Goal: Use online tool/utility: Utilize a website feature to perform a specific function

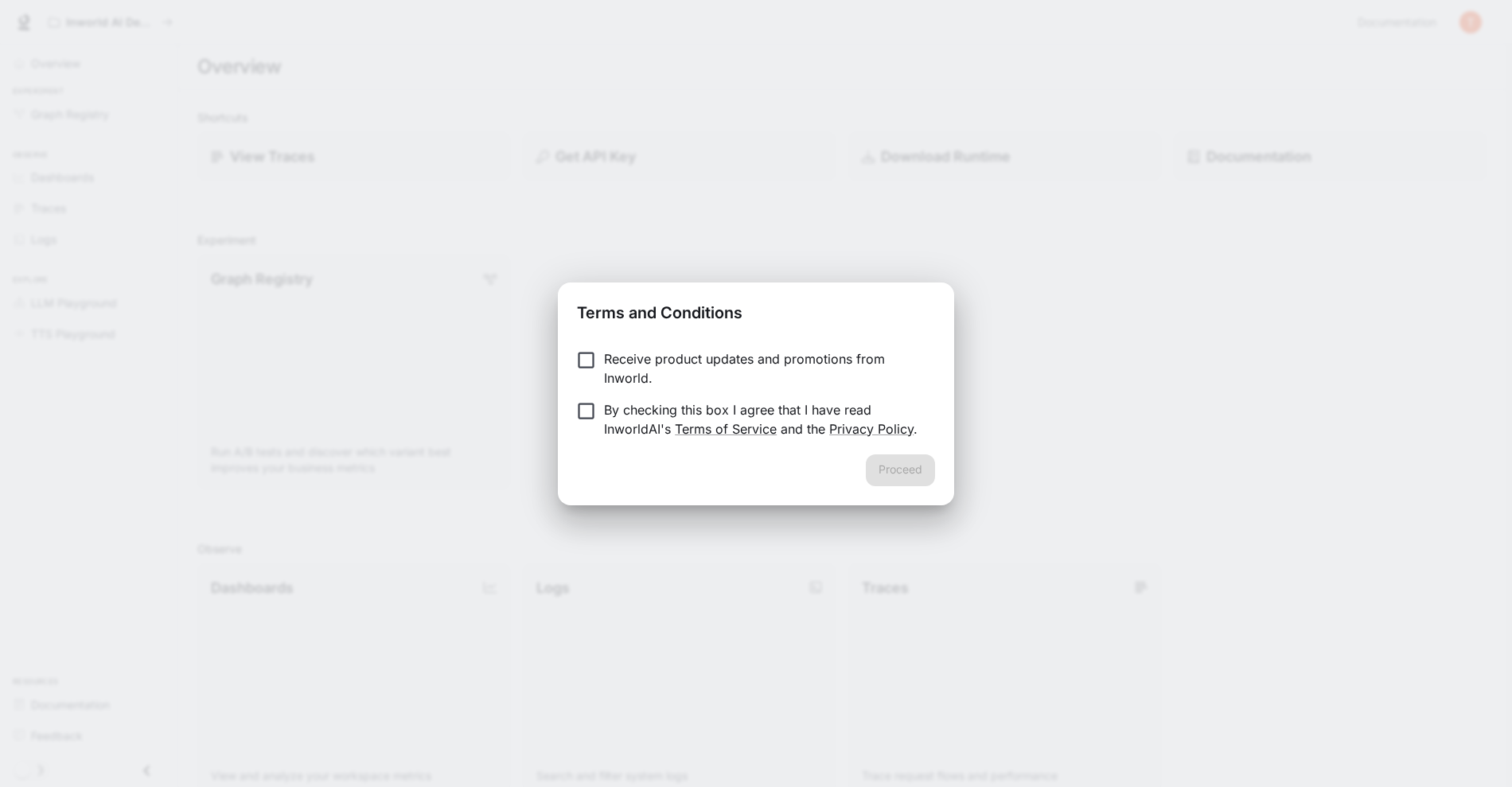
click at [662, 373] on p "Receive product updates and promotions from Inworld." at bounding box center [764, 368] width 318 height 38
click at [639, 356] on p "Receive product updates and promotions from Inworld." at bounding box center [764, 368] width 318 height 38
click at [885, 470] on button "Proceed" at bounding box center [901, 470] width 69 height 32
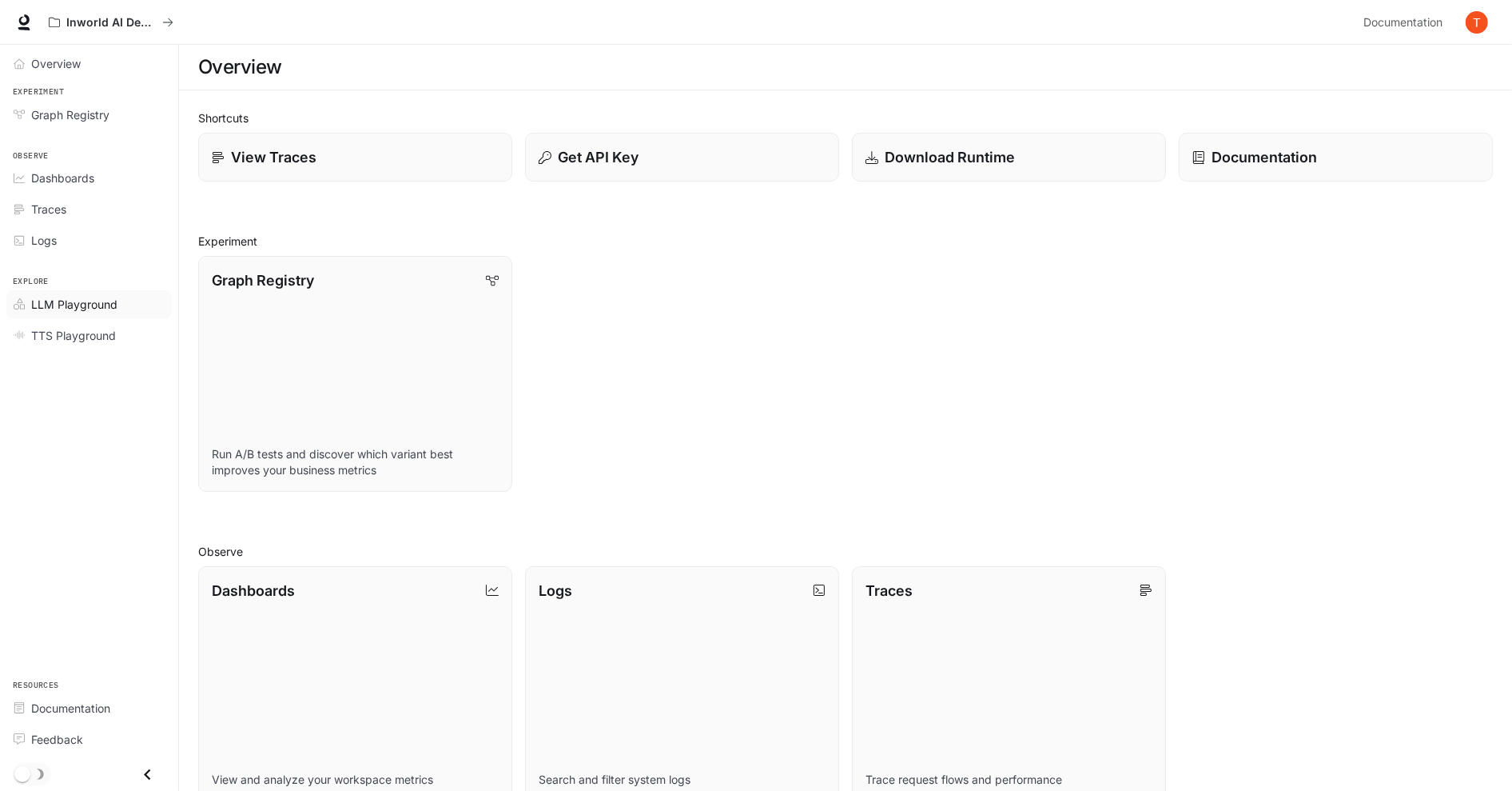
click at [68, 301] on span "LLM Playground" at bounding box center [74, 304] width 87 height 16
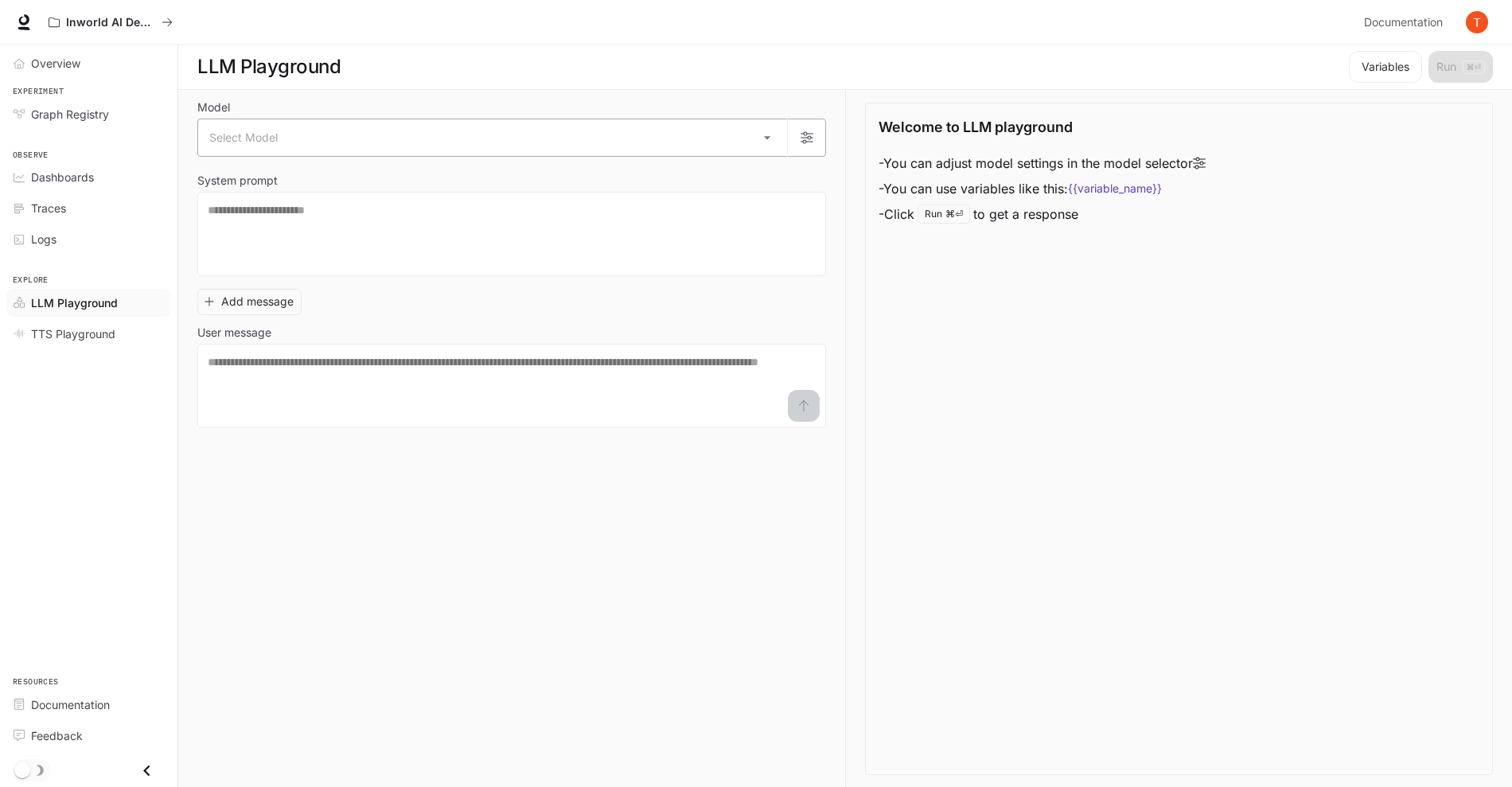
click at [327, 147] on body "Skip to main content Inworld AI Demos Documentation Documentation Portal Overvi…" at bounding box center [756, 394] width 1512 height 788
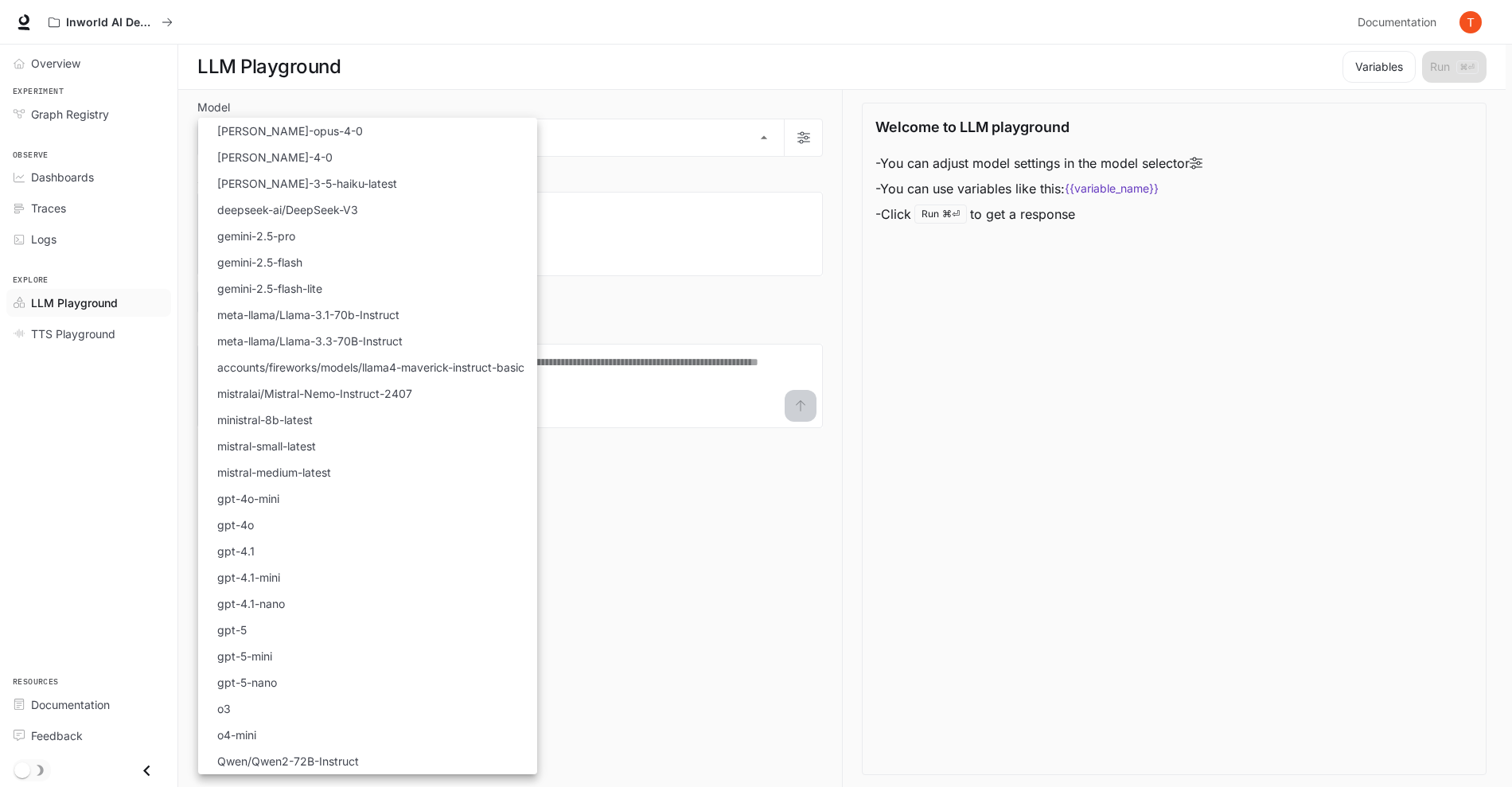
click at [305, 549] on li "gpt-4.1" at bounding box center [367, 551] width 339 height 26
type input "*******"
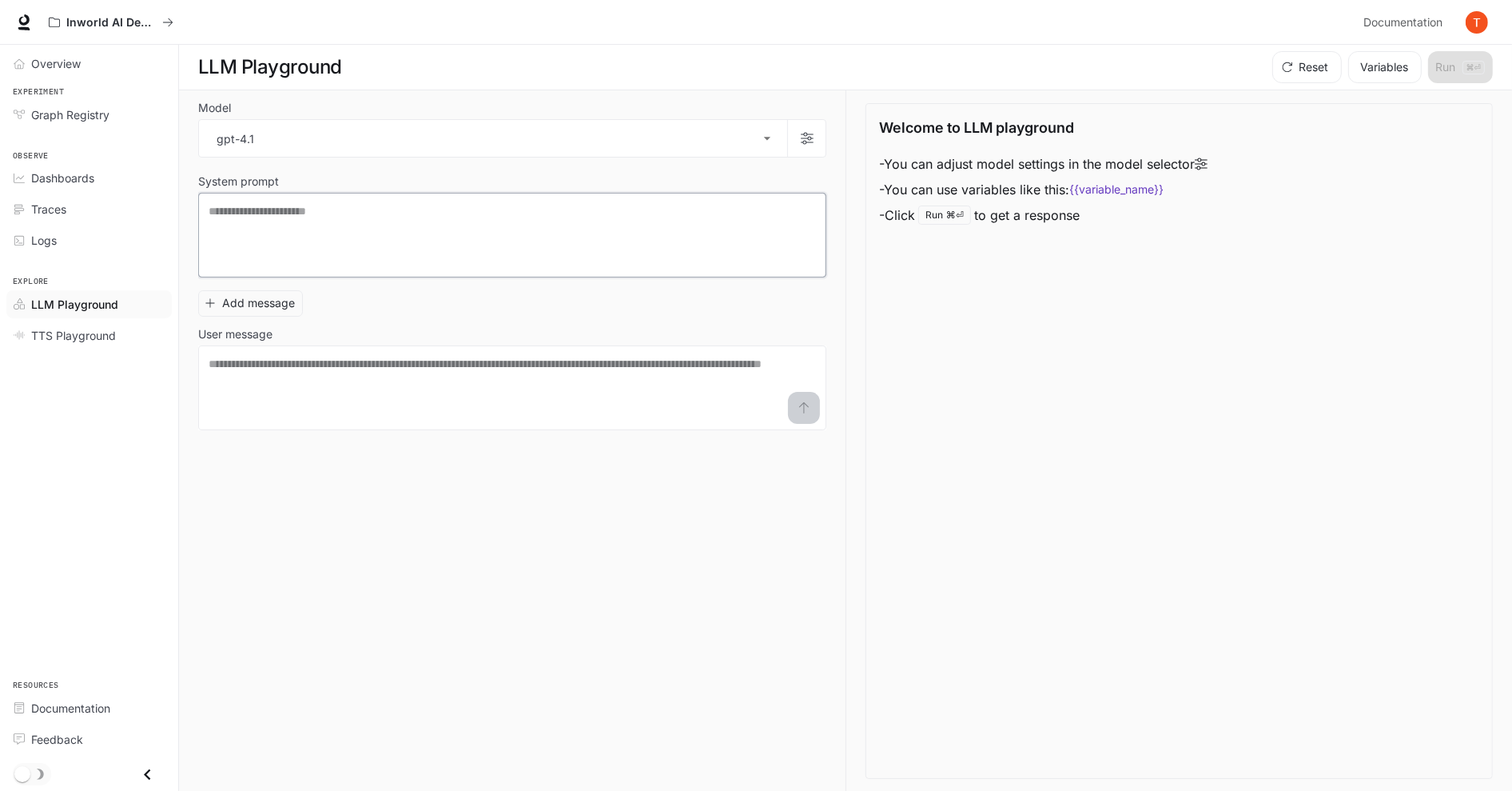
click at [677, 258] on textarea at bounding box center [512, 235] width 607 height 64
drag, startPoint x: 335, startPoint y: 227, endPoint x: 334, endPoint y: 237, distance: 10.0
click at [335, 227] on textarea at bounding box center [512, 235] width 607 height 64
click at [327, 366] on textarea at bounding box center [512, 388] width 607 height 64
click at [323, 232] on textarea at bounding box center [512, 235] width 607 height 64
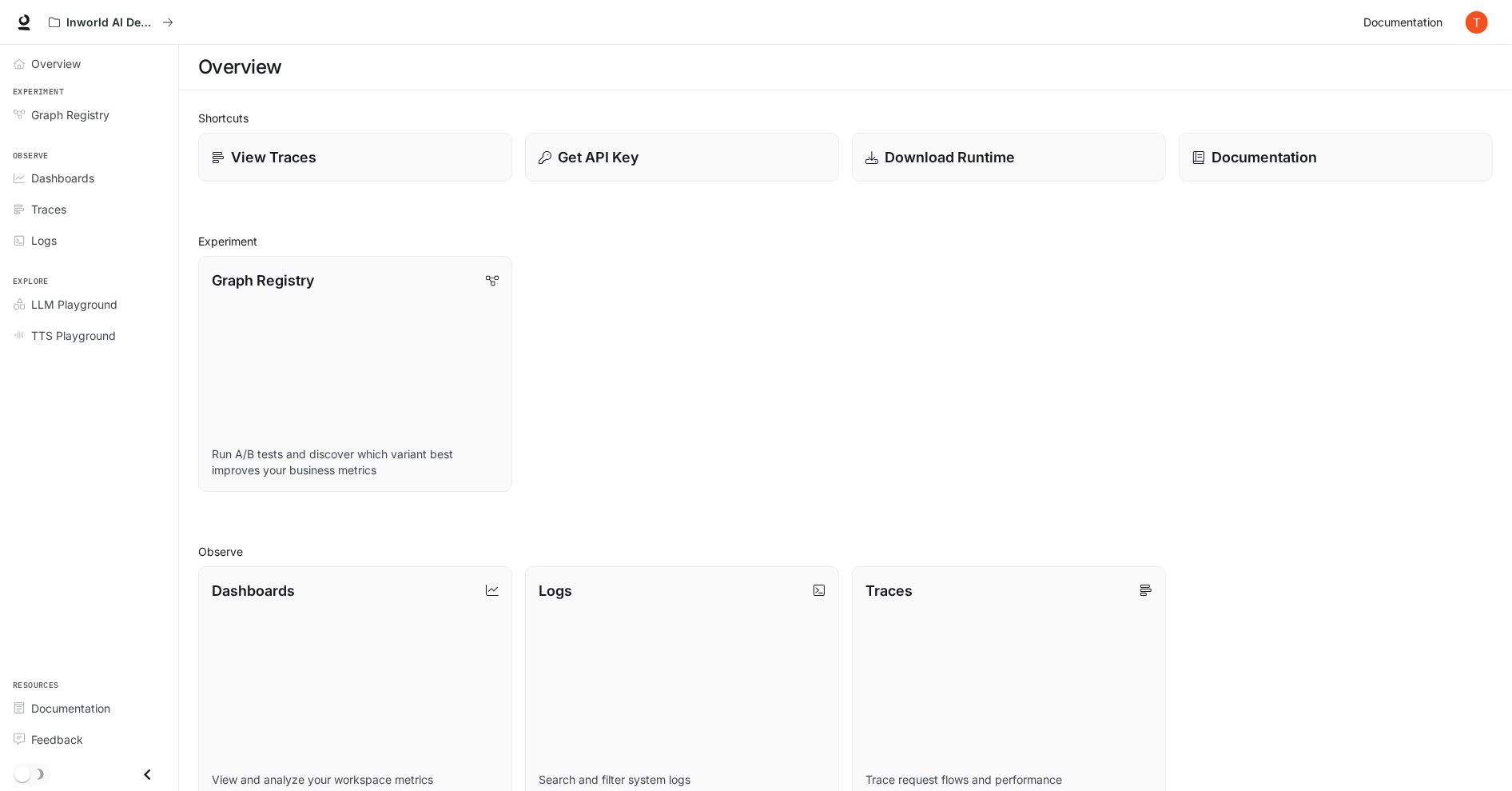
click at [1454, 25] on link "Documentation Documentation" at bounding box center [1406, 22] width 98 height 32
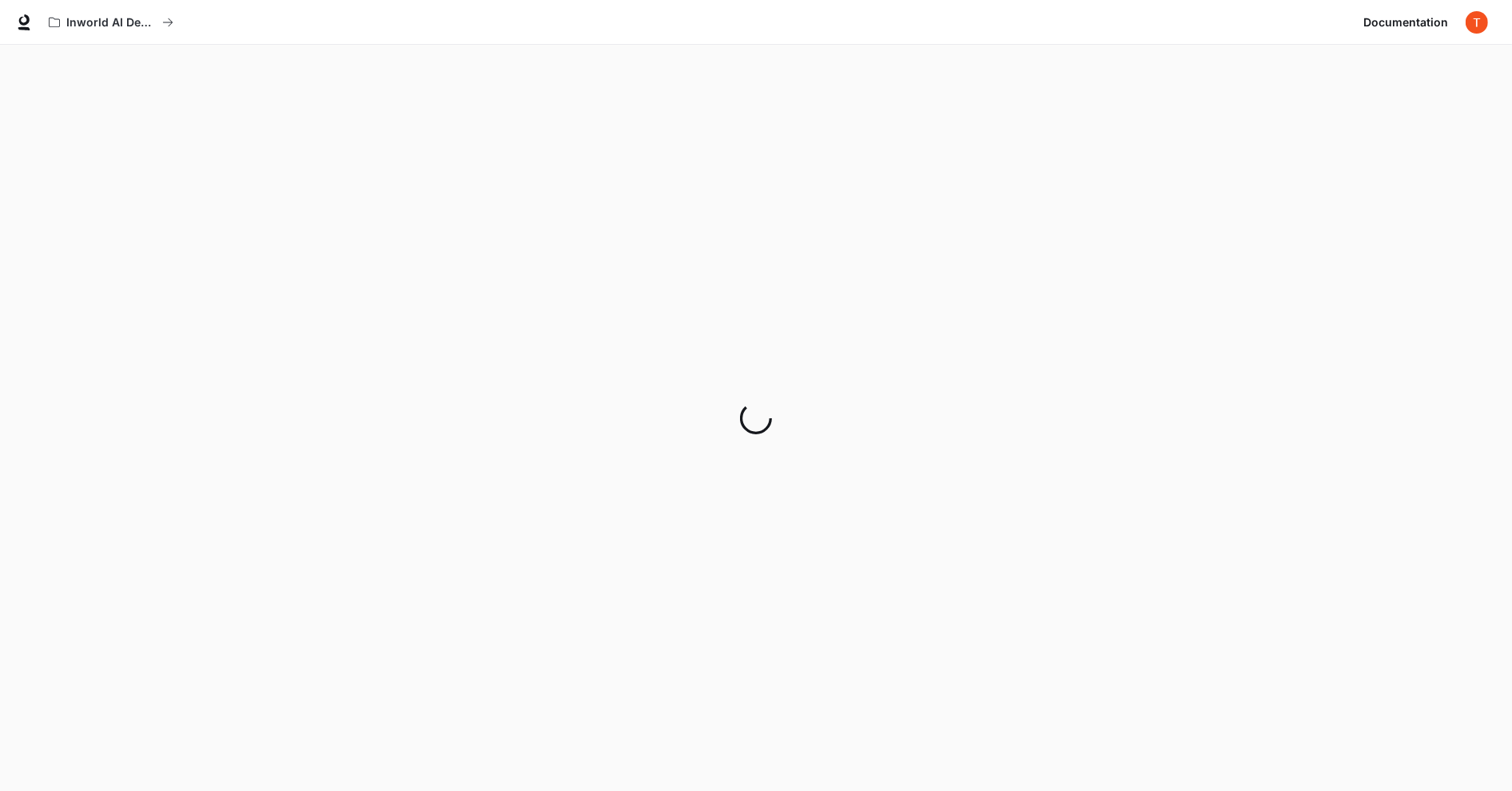
click at [1457, 23] on div "Documentation Documentation" at bounding box center [1425, 22] width 136 height 32
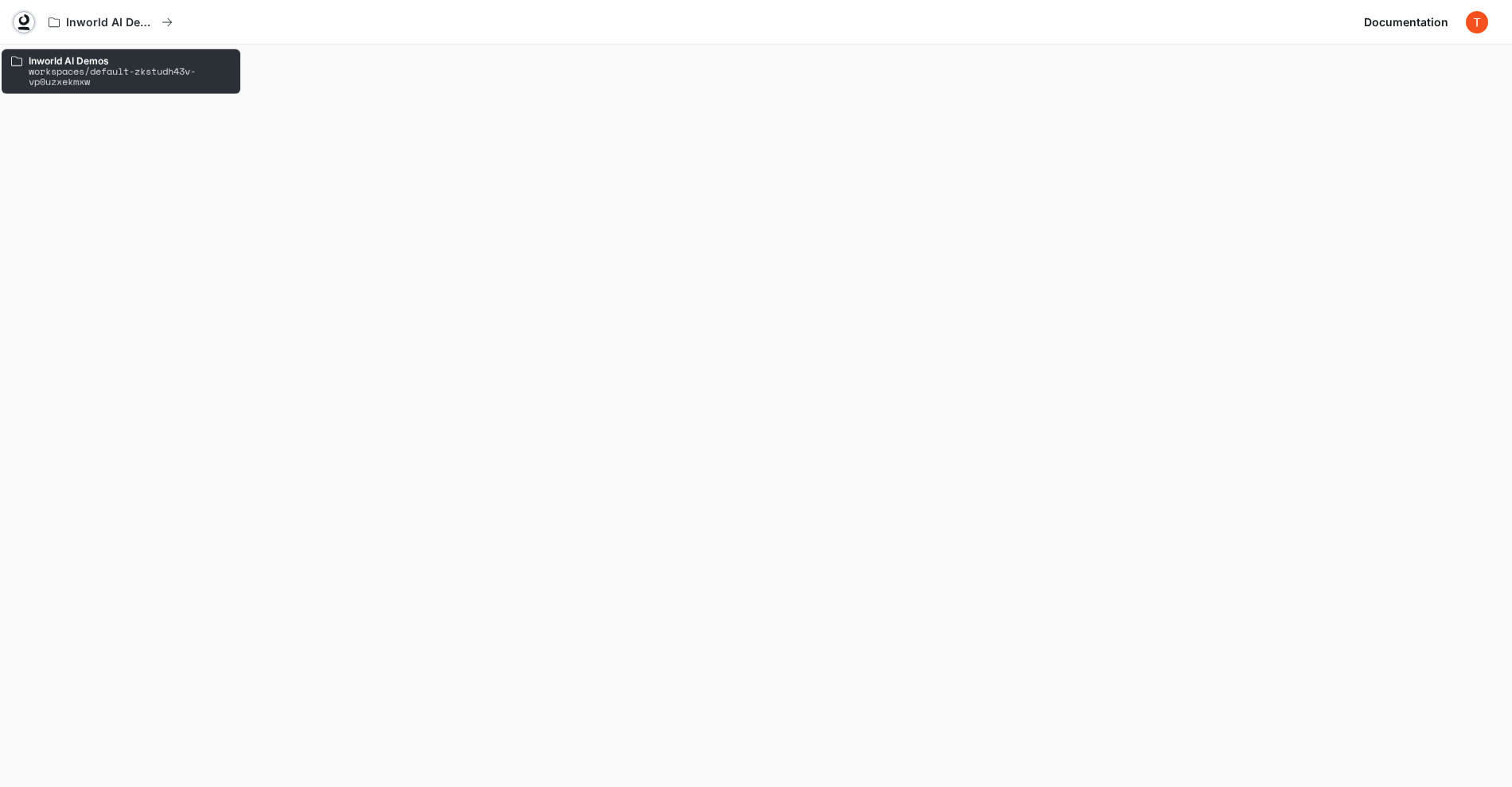
click at [24, 18] on icon at bounding box center [25, 23] width 16 height 16
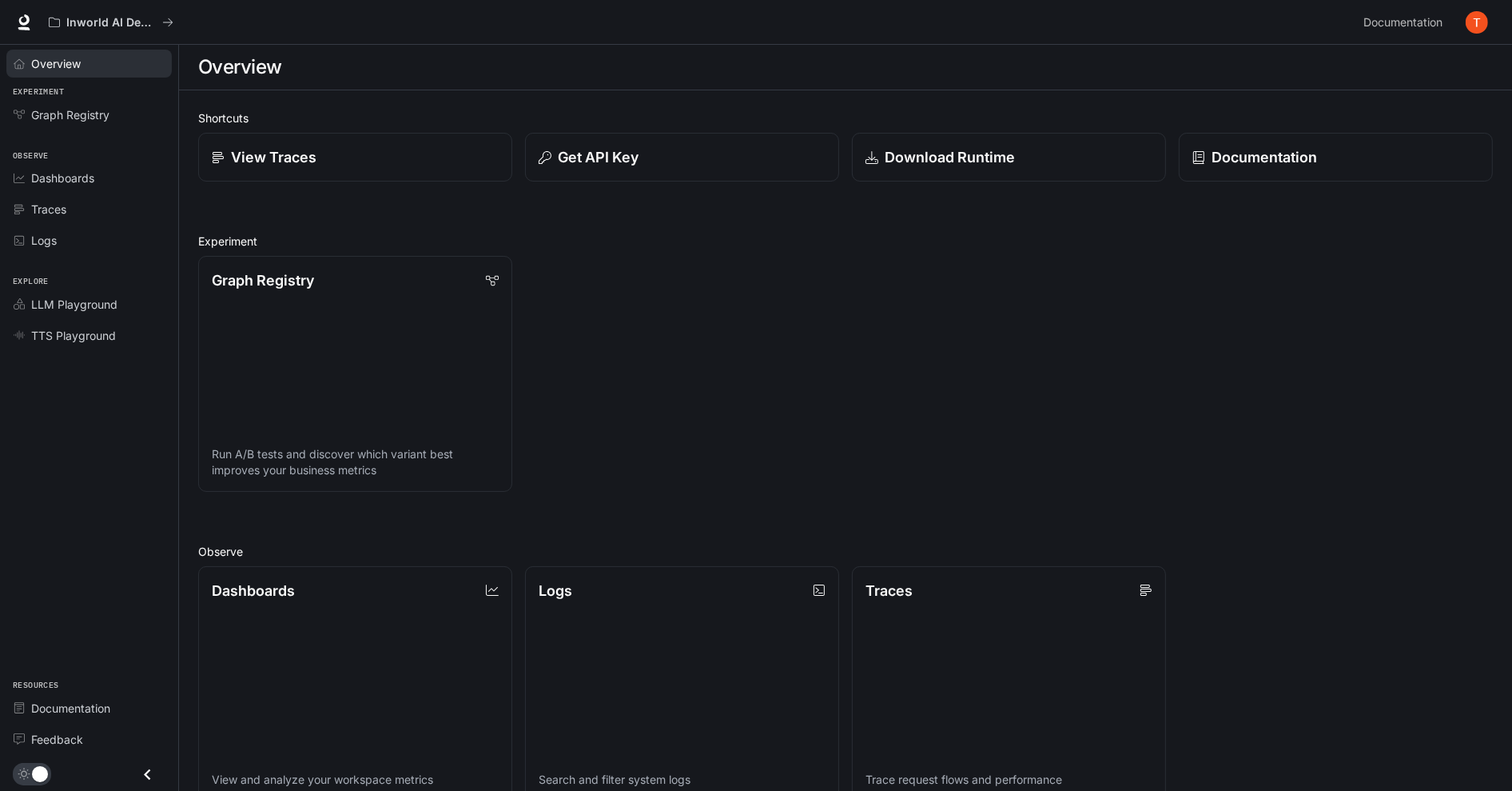
click at [87, 56] on div "Overview" at bounding box center [98, 63] width 133 height 16
click at [86, 61] on div "Overview" at bounding box center [98, 63] width 133 height 16
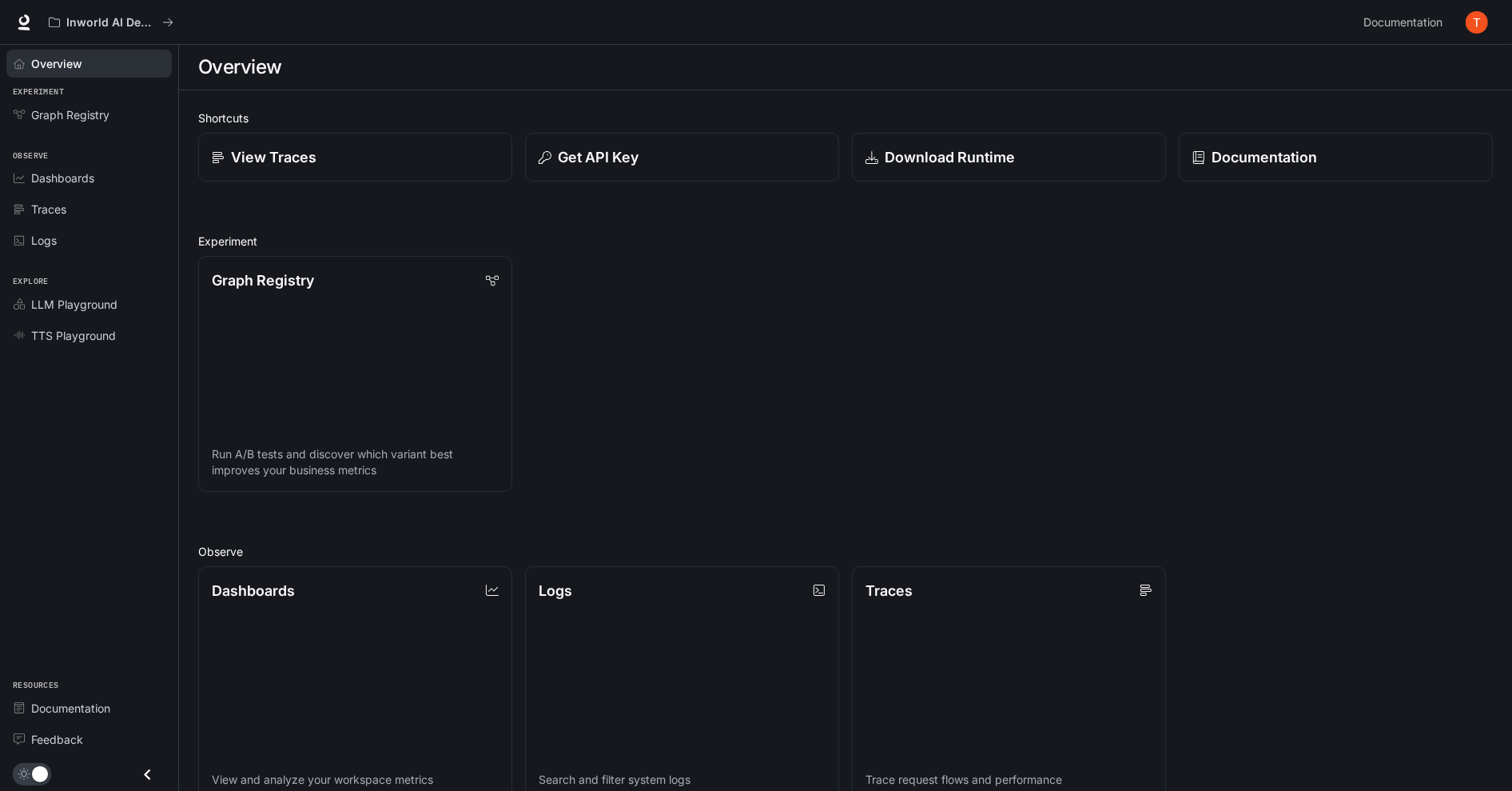
click at [109, 77] on li "Overview" at bounding box center [89, 64] width 178 height 31
click at [607, 151] on p "Get API Key" at bounding box center [596, 157] width 81 height 22
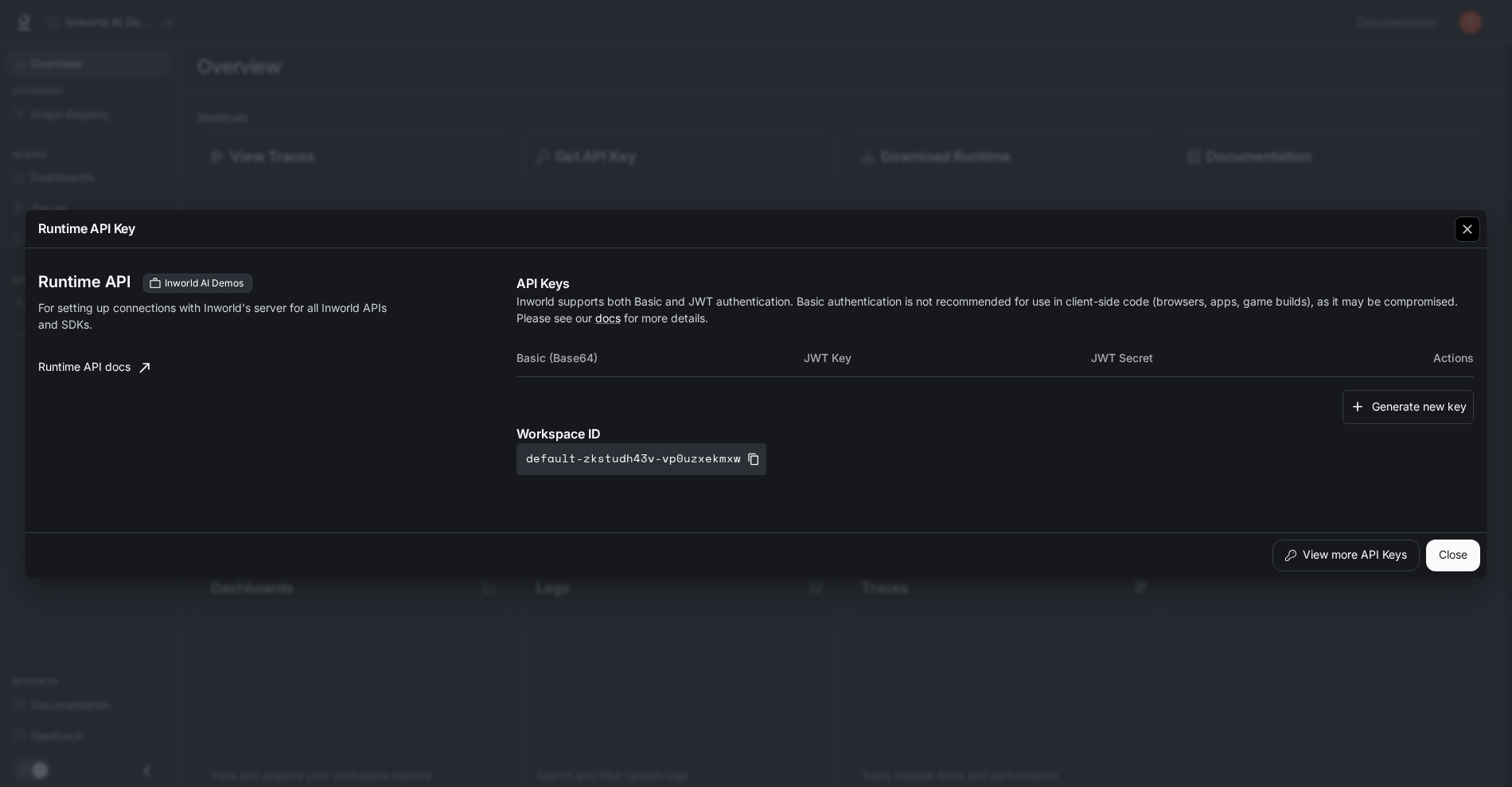
click at [1467, 236] on icon "button" at bounding box center [1468, 229] width 16 height 16
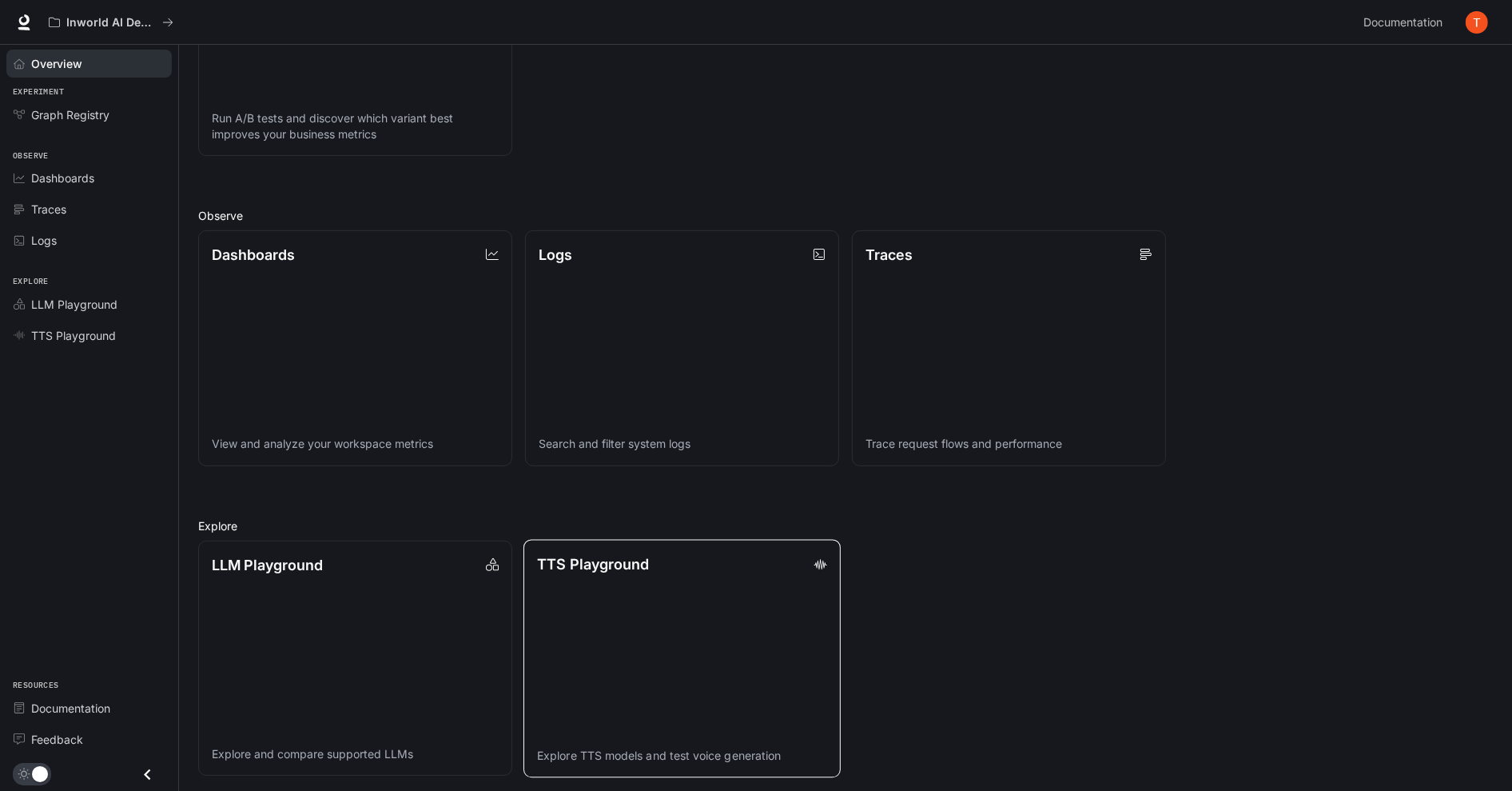
scroll to position [335, 0]
click at [431, 661] on link "LLM Playground Explore and compare supported LLMs" at bounding box center [355, 659] width 318 height 238
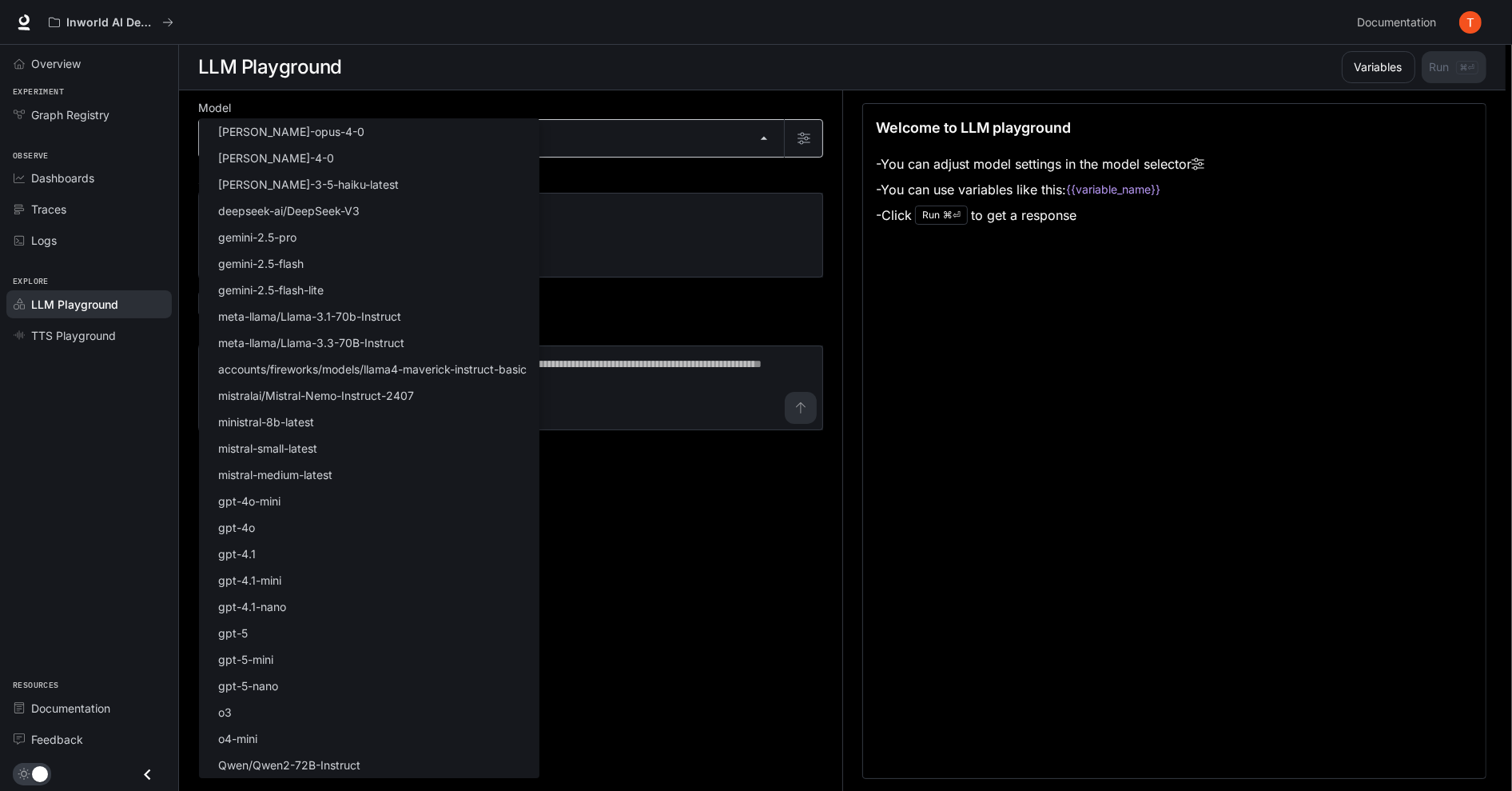
click at [296, 148] on body "Skip to main content Inworld AI Demos Documentation Documentation Portal Overvi…" at bounding box center [756, 396] width 1512 height 792
click at [672, 264] on div at bounding box center [759, 396] width 1518 height 791
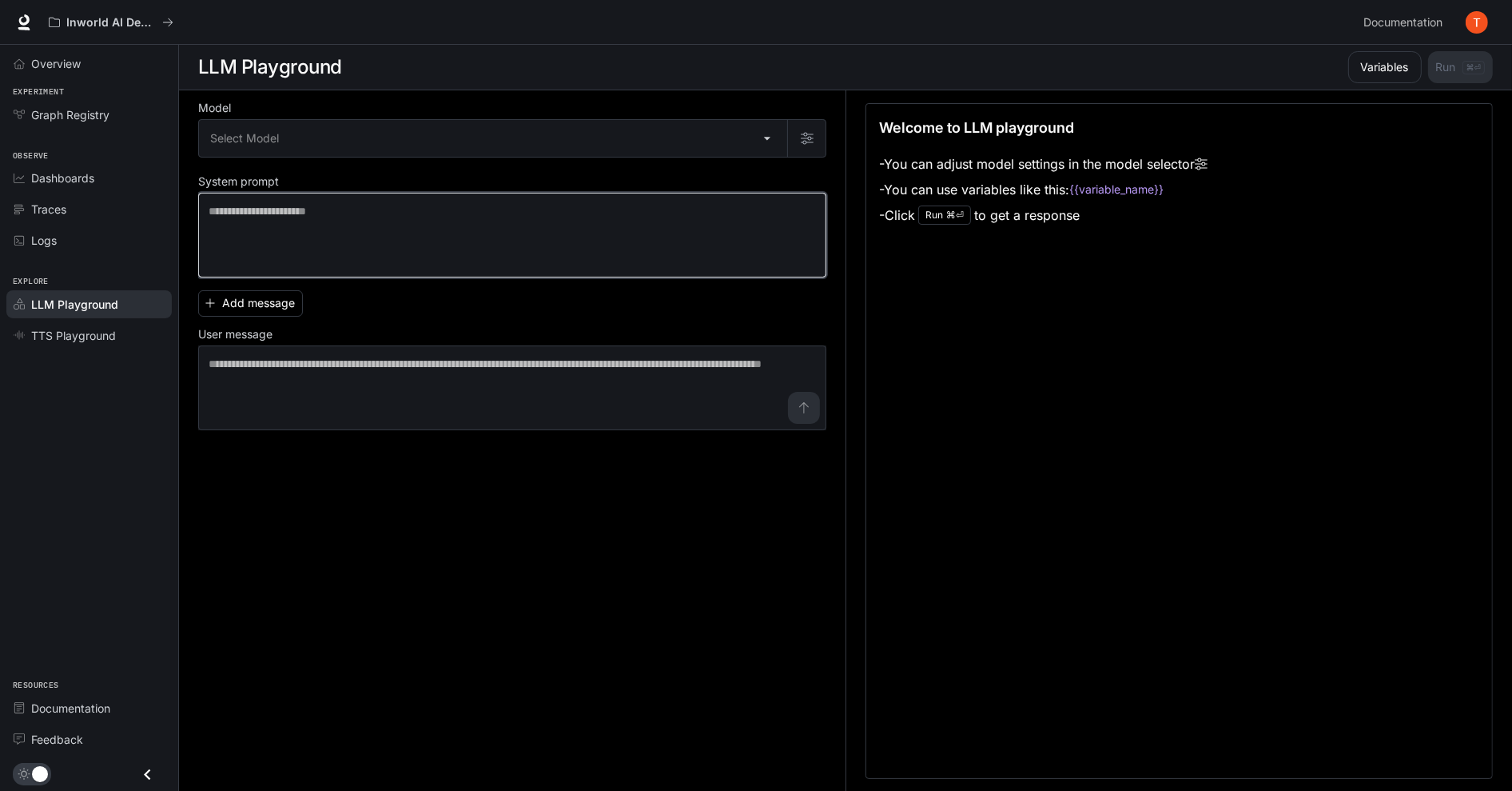
click at [696, 252] on textarea at bounding box center [512, 235] width 607 height 64
click at [602, 147] on body "Skip to main content Inworld AI Demos Documentation Documentation Portal Overvi…" at bounding box center [756, 396] width 1512 height 792
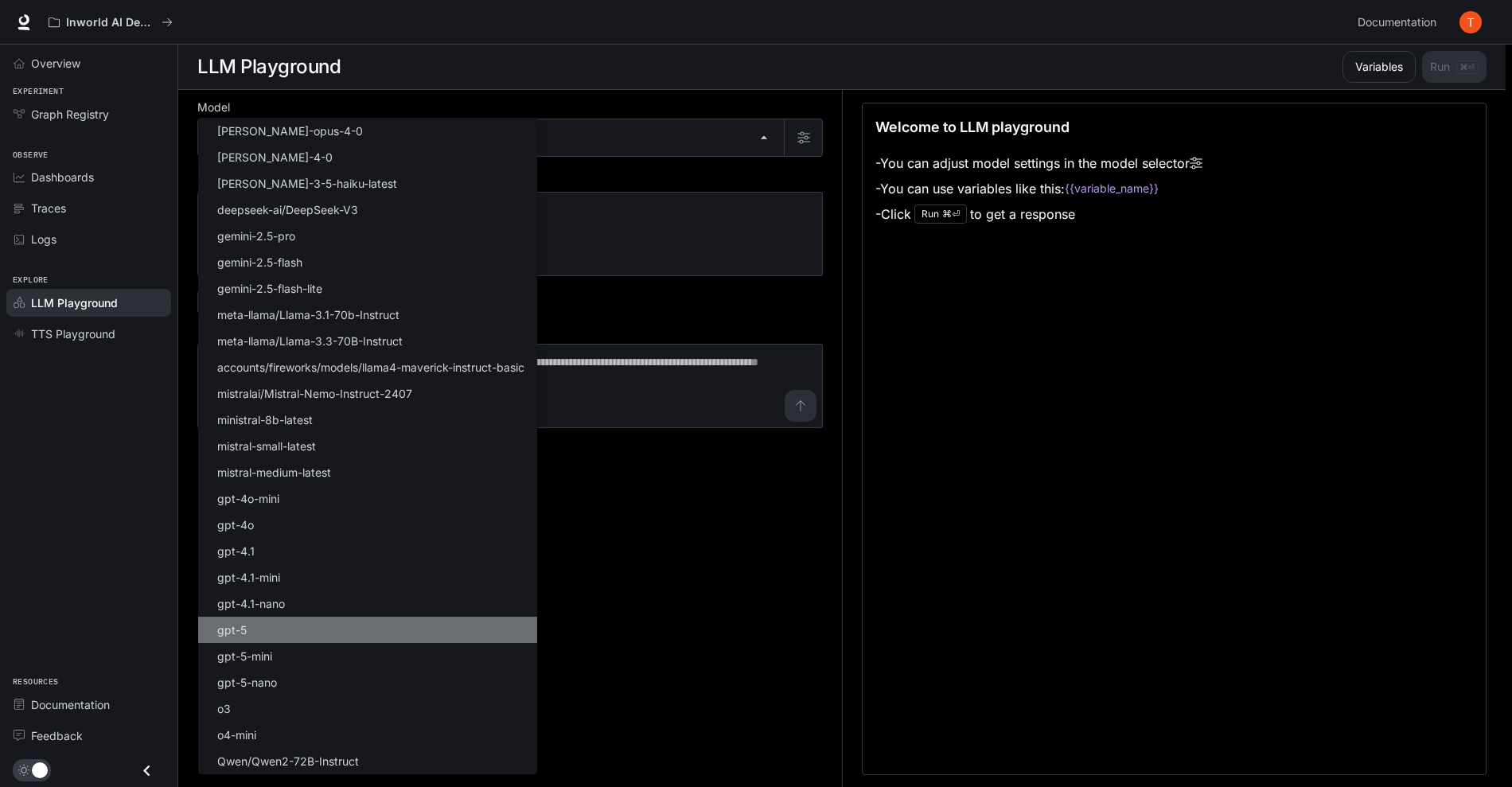
click at [355, 636] on li "gpt-5" at bounding box center [367, 630] width 339 height 26
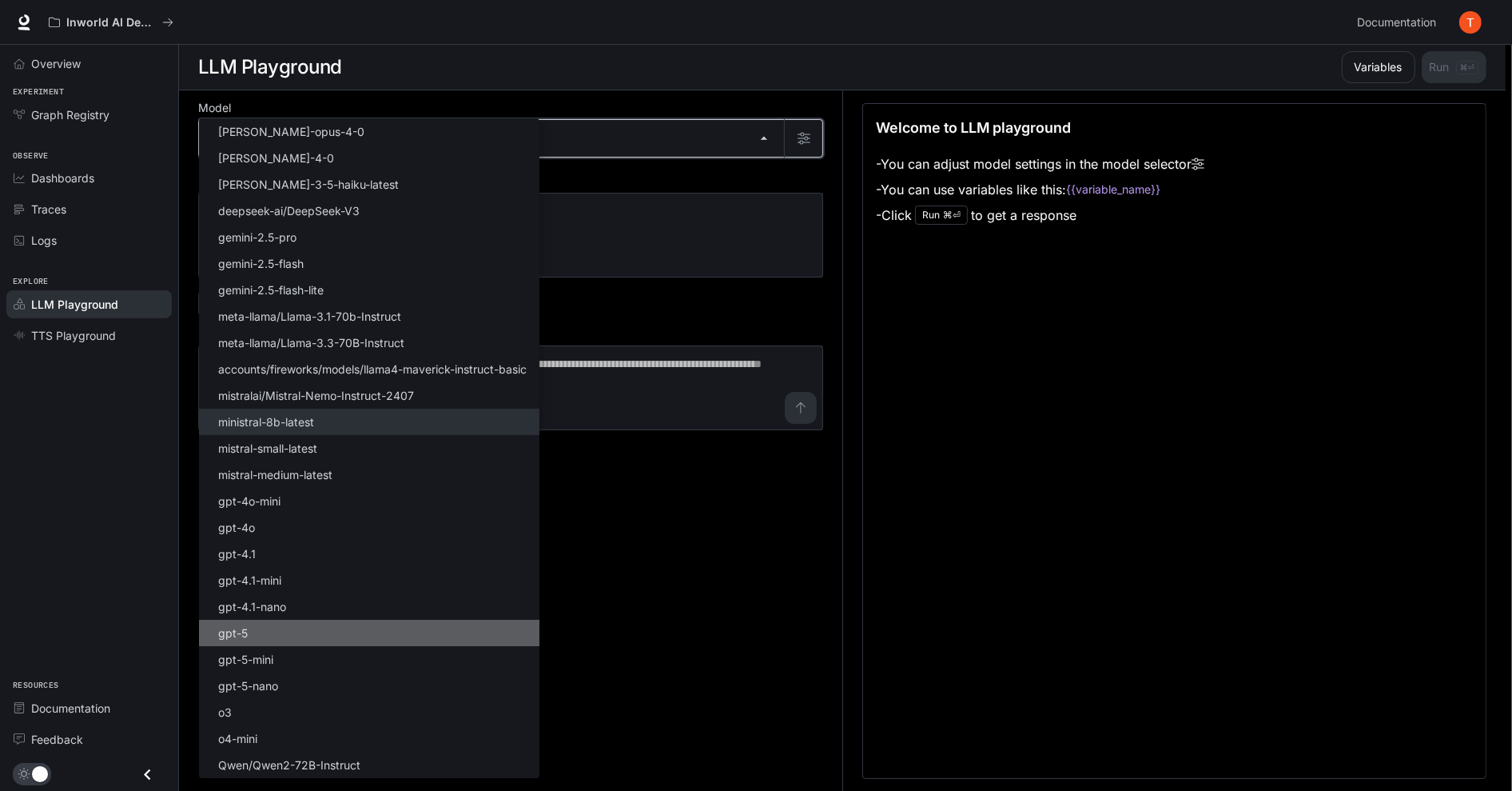
type input "*****"
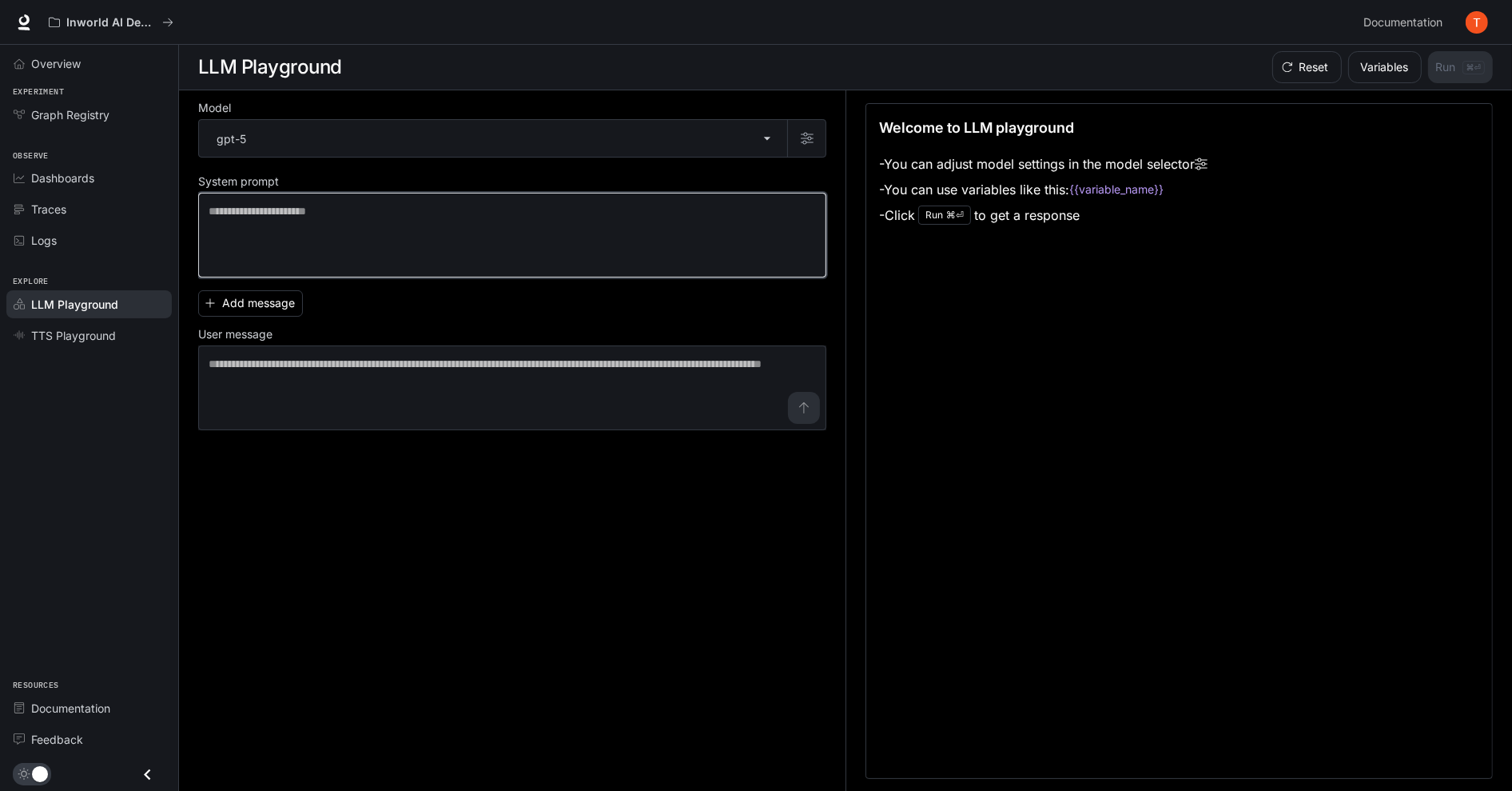
click at [591, 229] on textarea at bounding box center [512, 235] width 607 height 64
click at [522, 212] on textarea "**********" at bounding box center [512, 235] width 607 height 64
type textarea "**********"
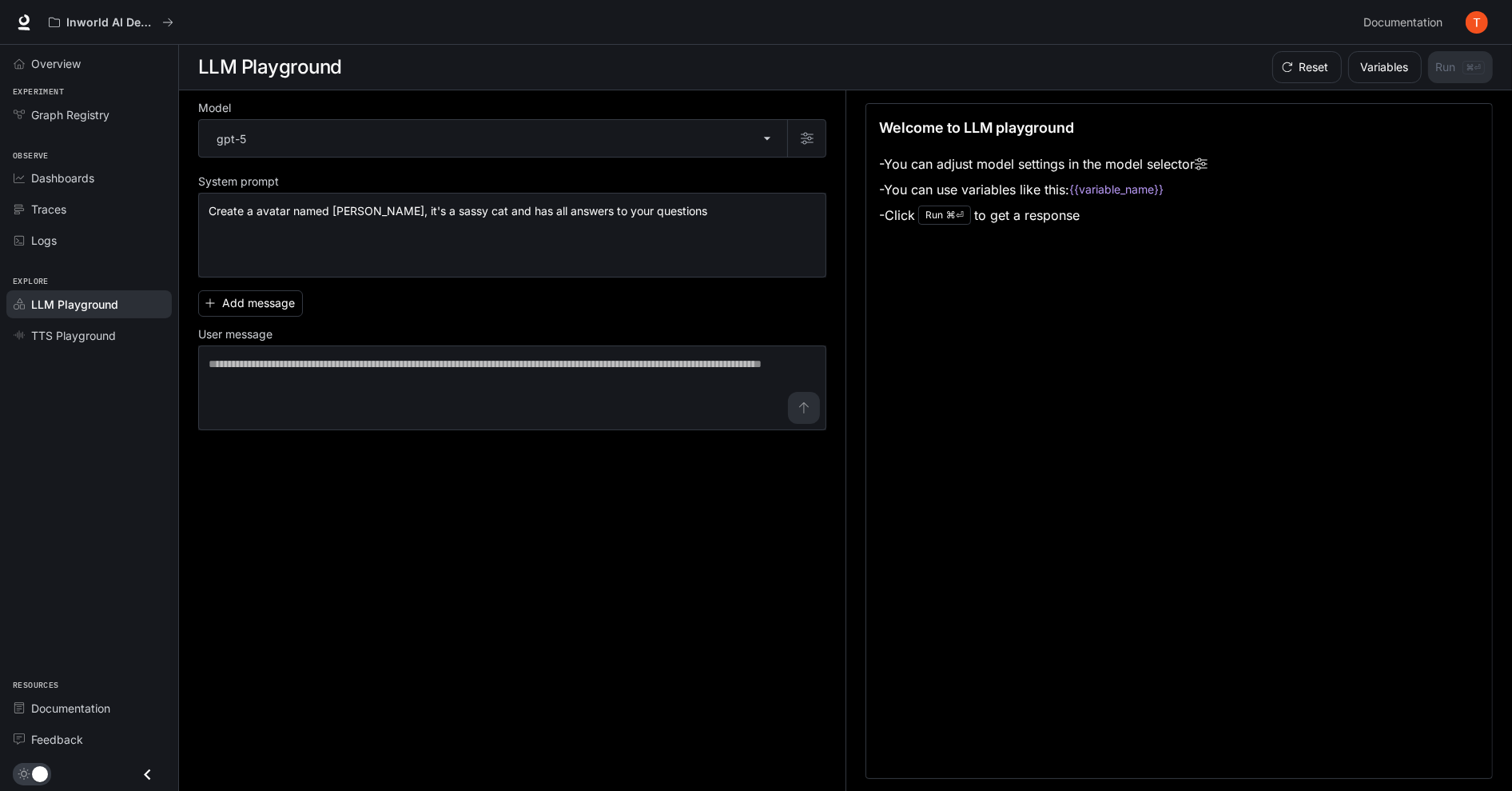
click at [485, 313] on div "Add message User message * ​" at bounding box center [512, 357] width 628 height 146
click at [267, 306] on button "Add message" at bounding box center [250, 303] width 105 height 26
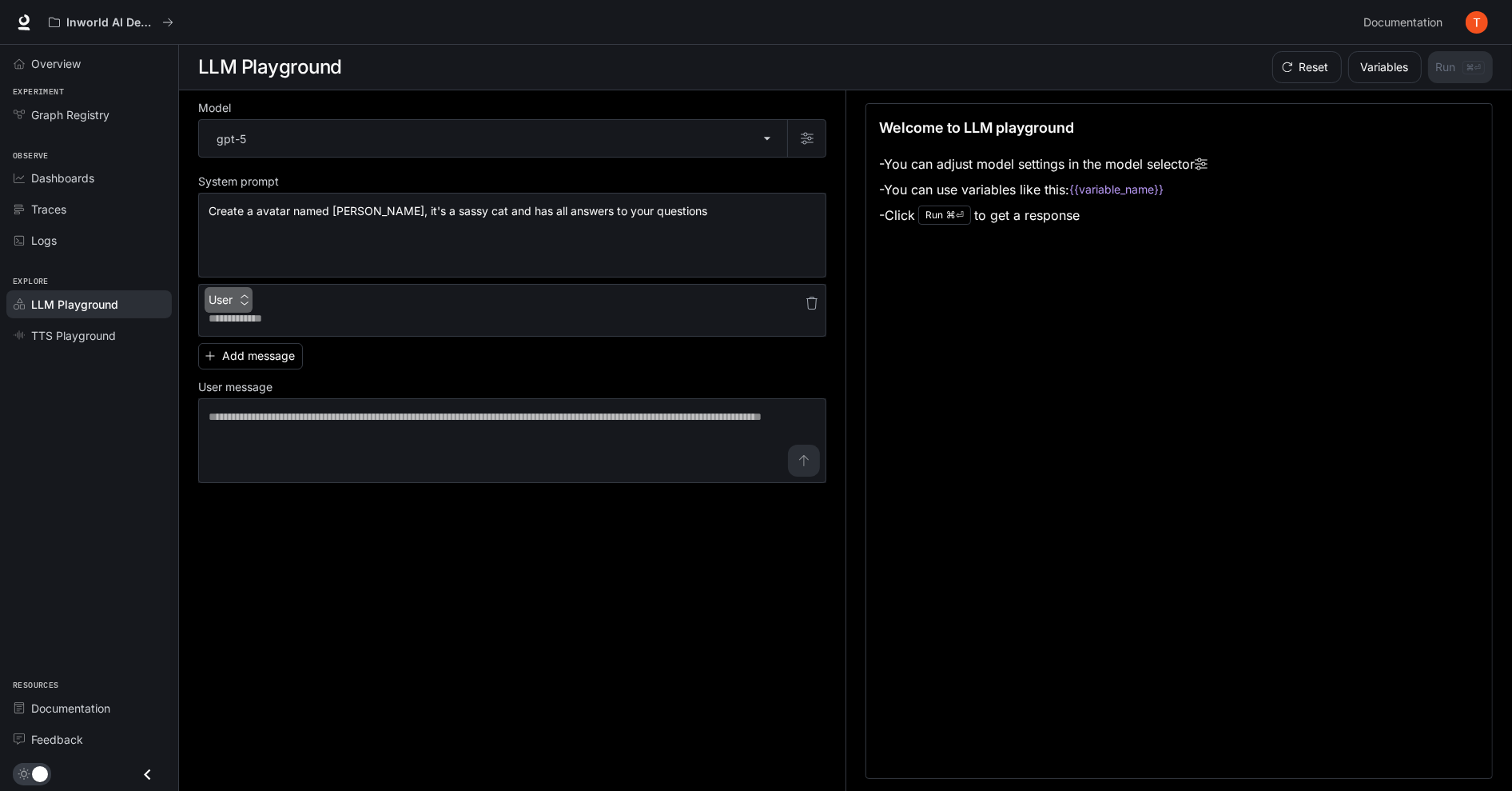
click at [253, 300] on button "User" at bounding box center [228, 300] width 48 height 26
click at [395, 366] on div at bounding box center [759, 396] width 1518 height 791
click at [808, 301] on icon "button" at bounding box center [813, 303] width 13 height 13
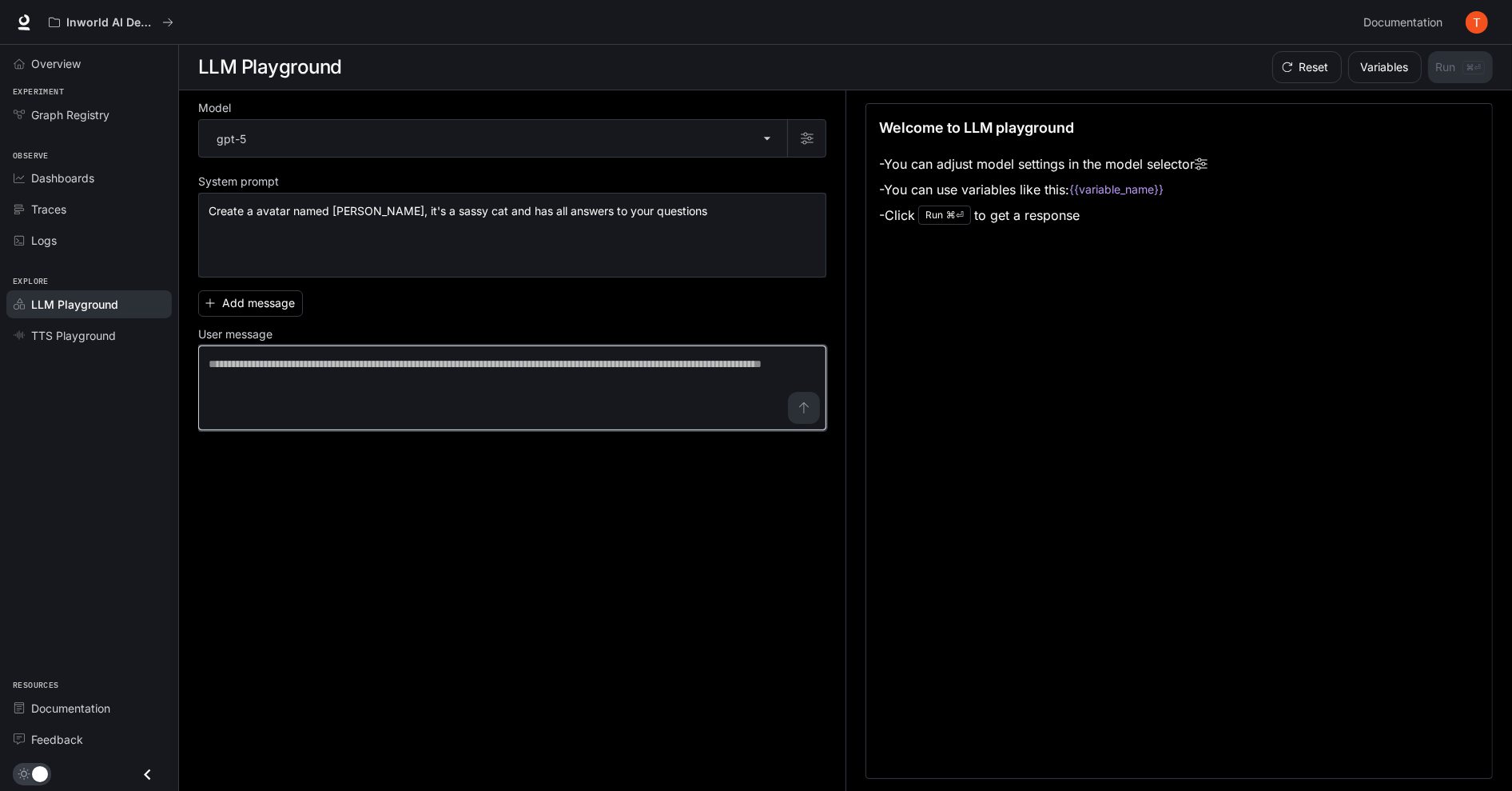
click at [551, 359] on textarea at bounding box center [512, 388] width 607 height 64
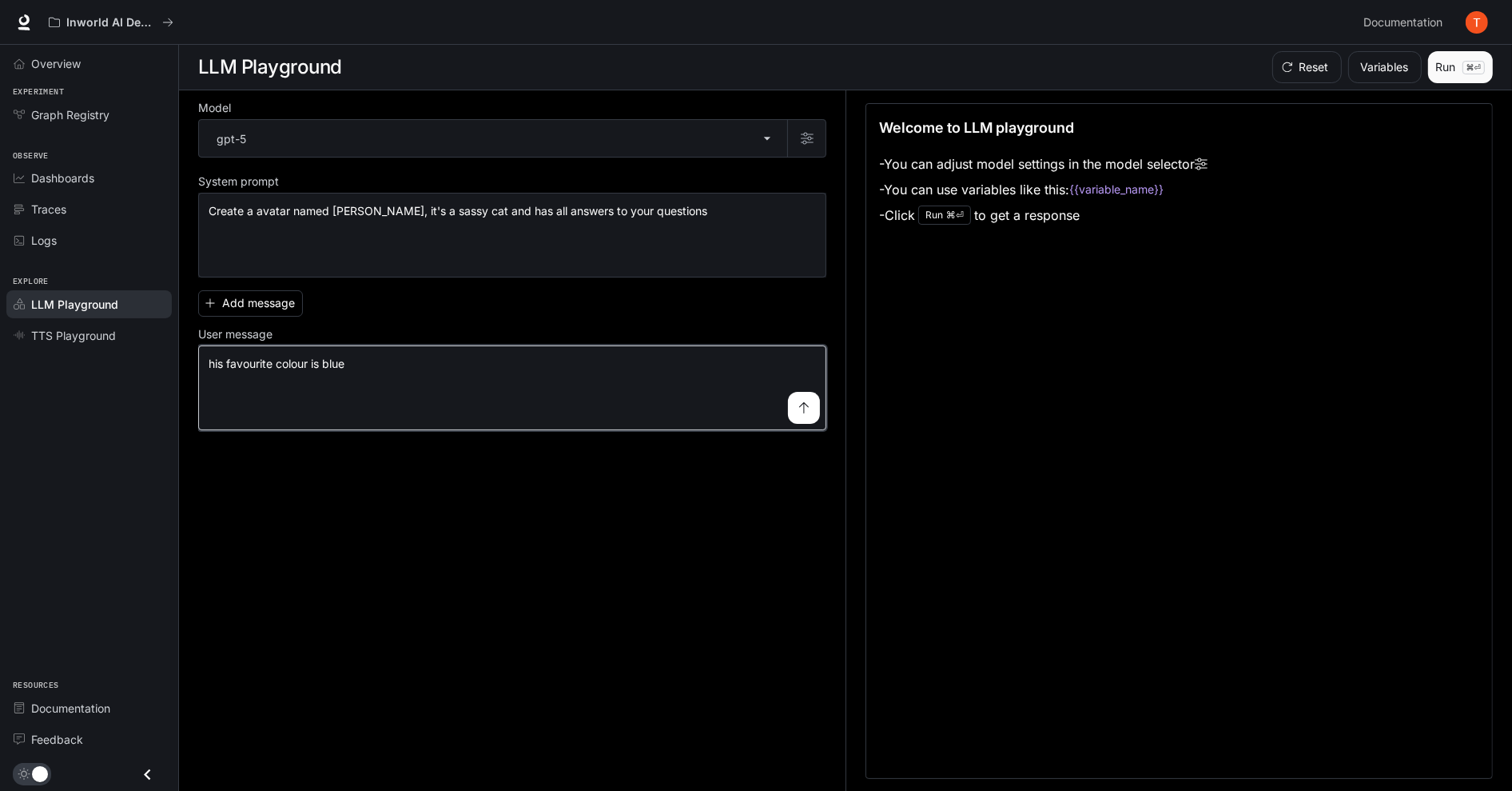
type textarea "**********"
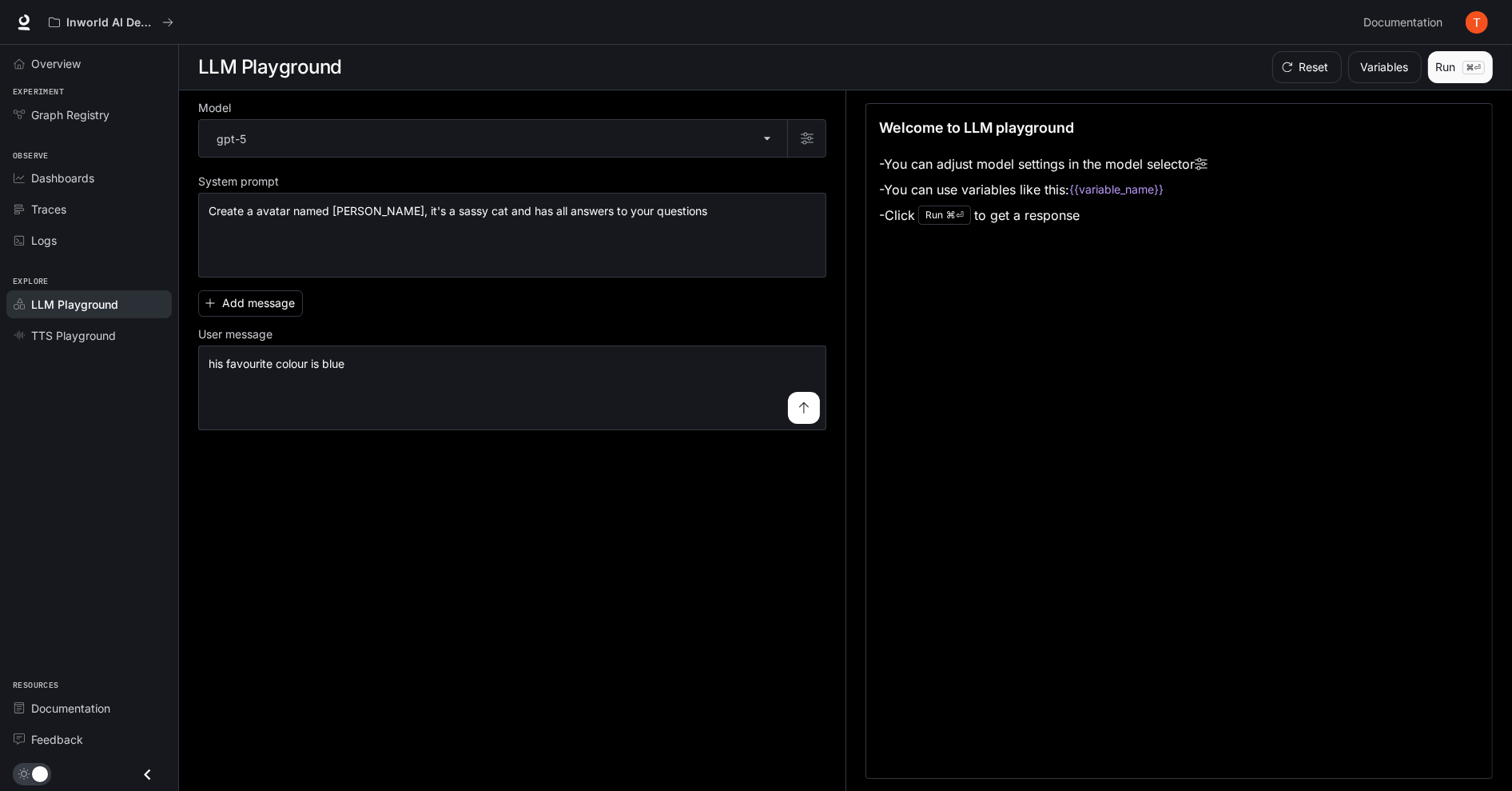
click at [1458, 73] on button "Run ⌘⏎" at bounding box center [1461, 67] width 65 height 32
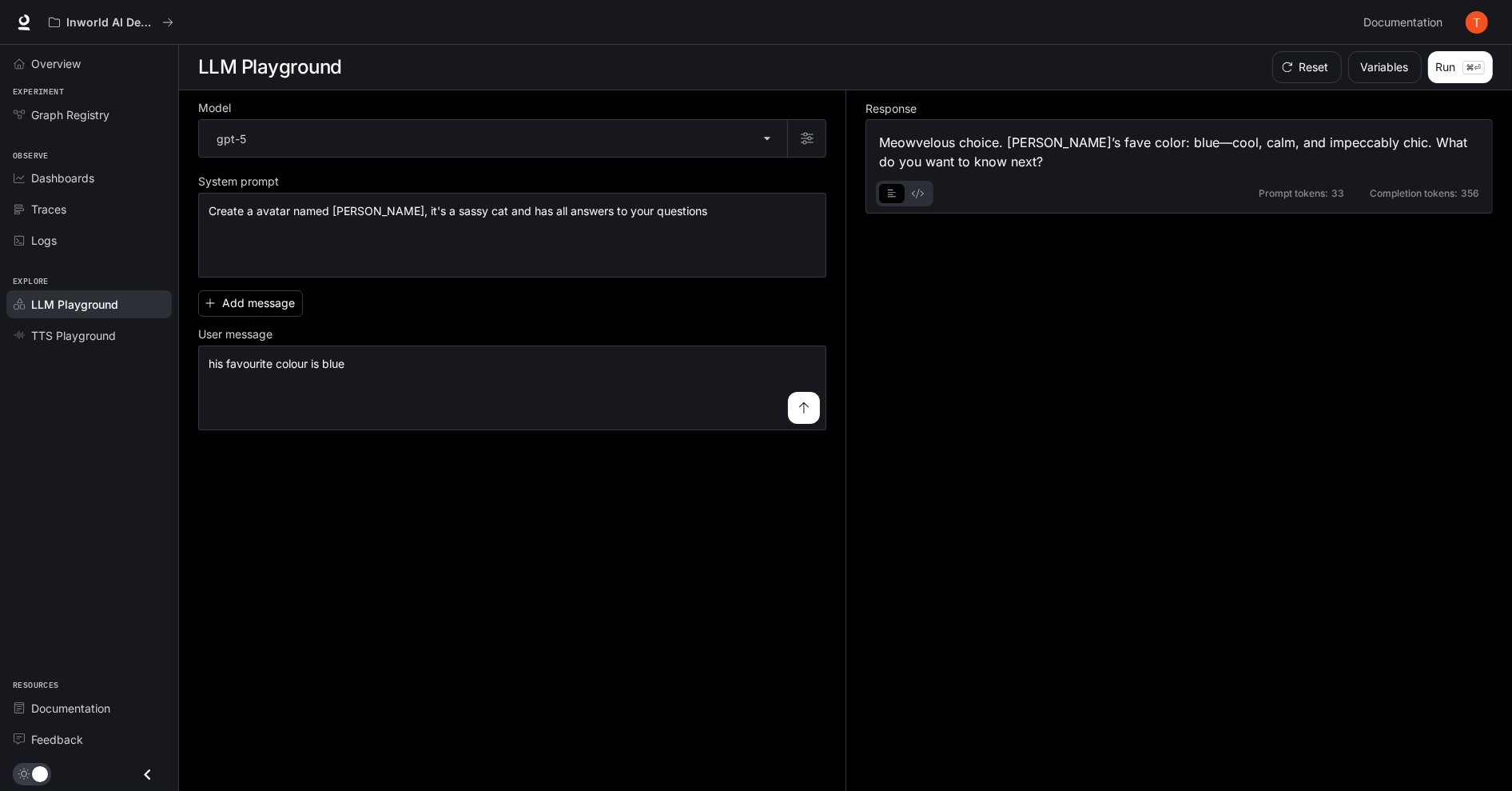
click at [1049, 151] on div "Meowvelous choice. Bobby’s fave color: blue—cool, calm, and impeccably chic. Wh…" at bounding box center [1180, 152] width 601 height 38
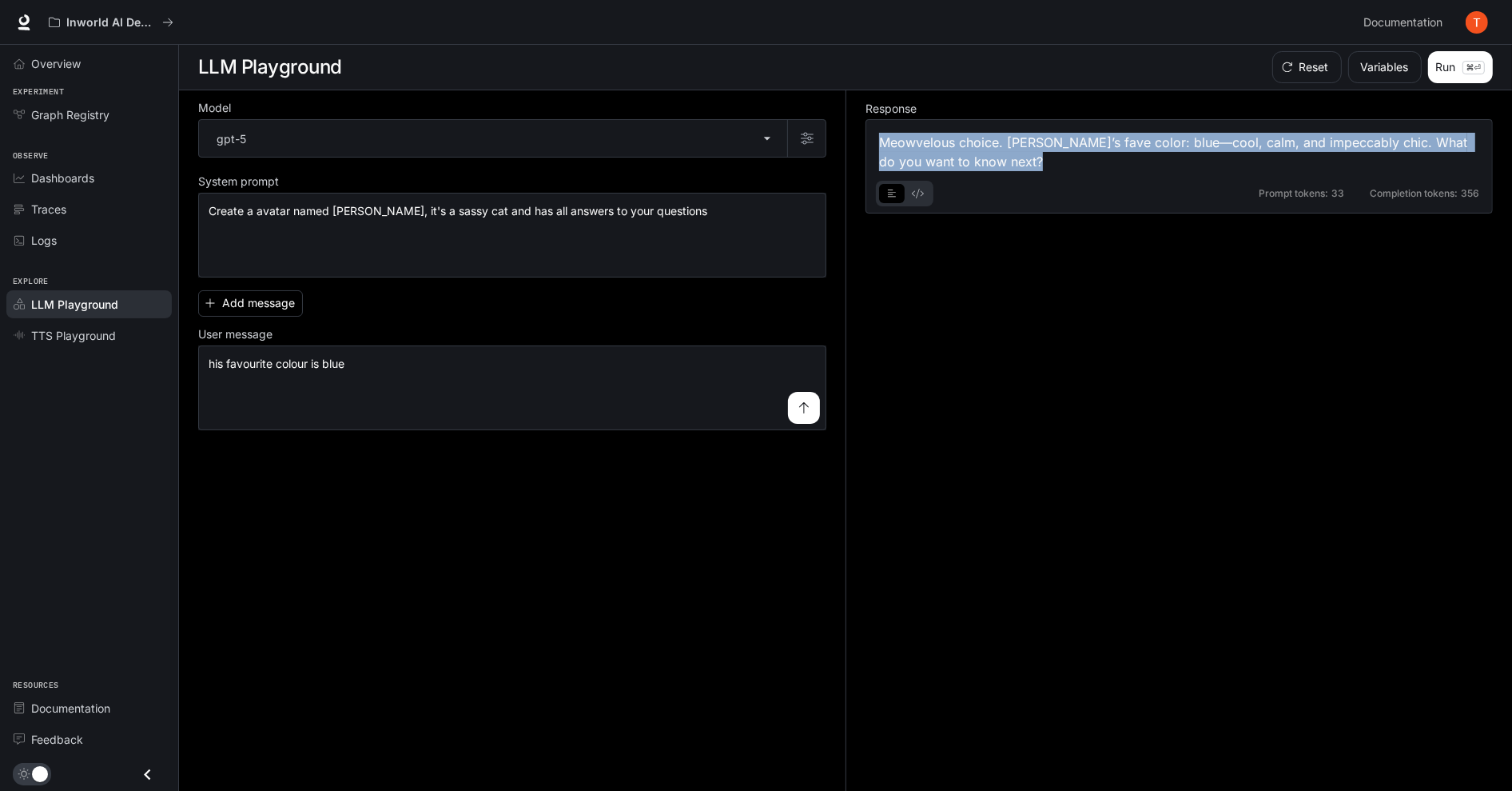
click at [1049, 151] on div "Meowvelous choice. Bobby’s fave color: blue—cool, calm, and impeccably chic. Wh…" at bounding box center [1180, 152] width 601 height 38
click at [1057, 154] on div "Meowvelous choice. Bobby’s fave color: blue—cool, calm, and impeccably chic. Wh…" at bounding box center [1180, 152] width 601 height 38
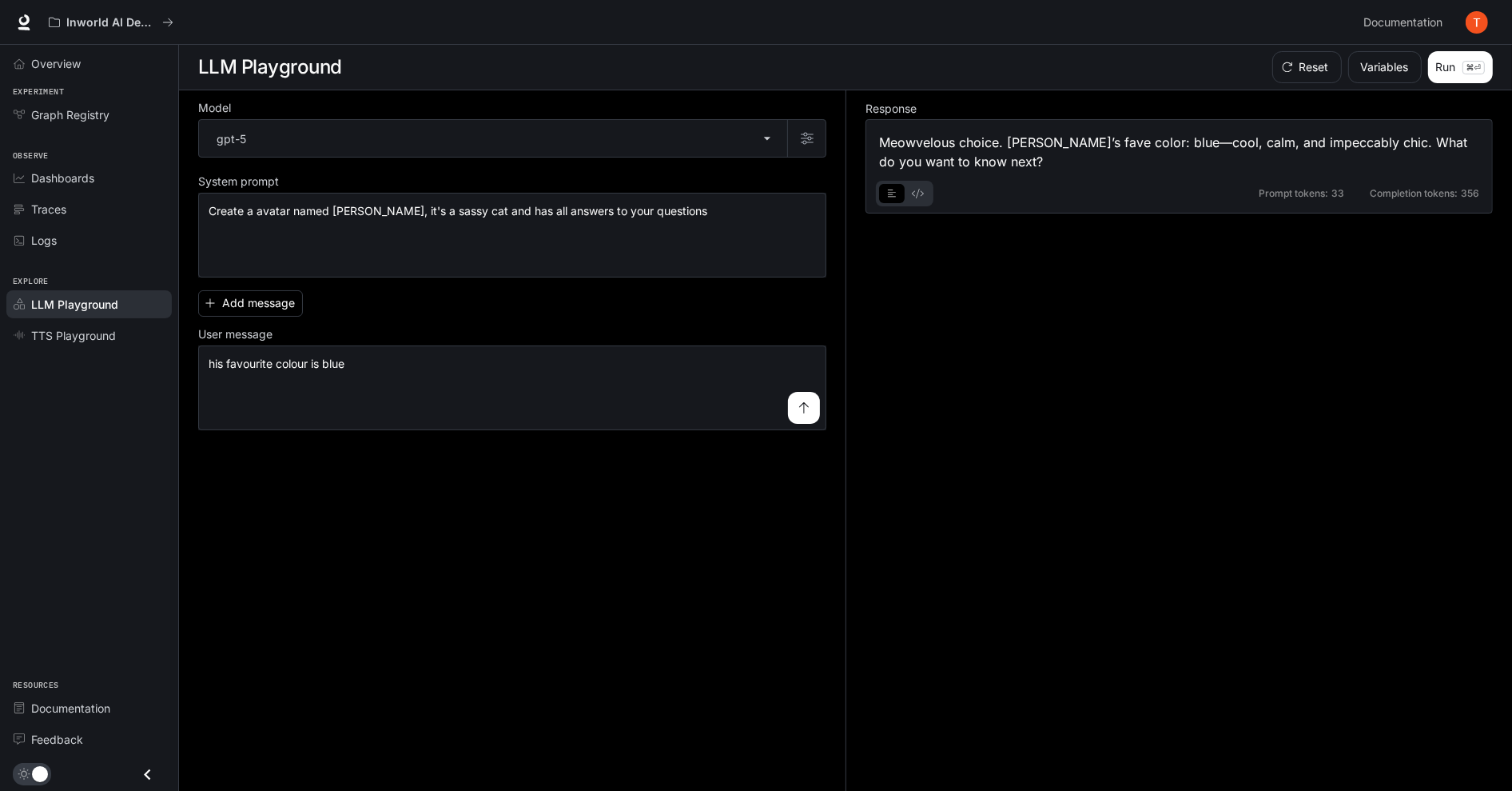
click at [914, 195] on icon "basic tabs example" at bounding box center [918, 194] width 12 height 10
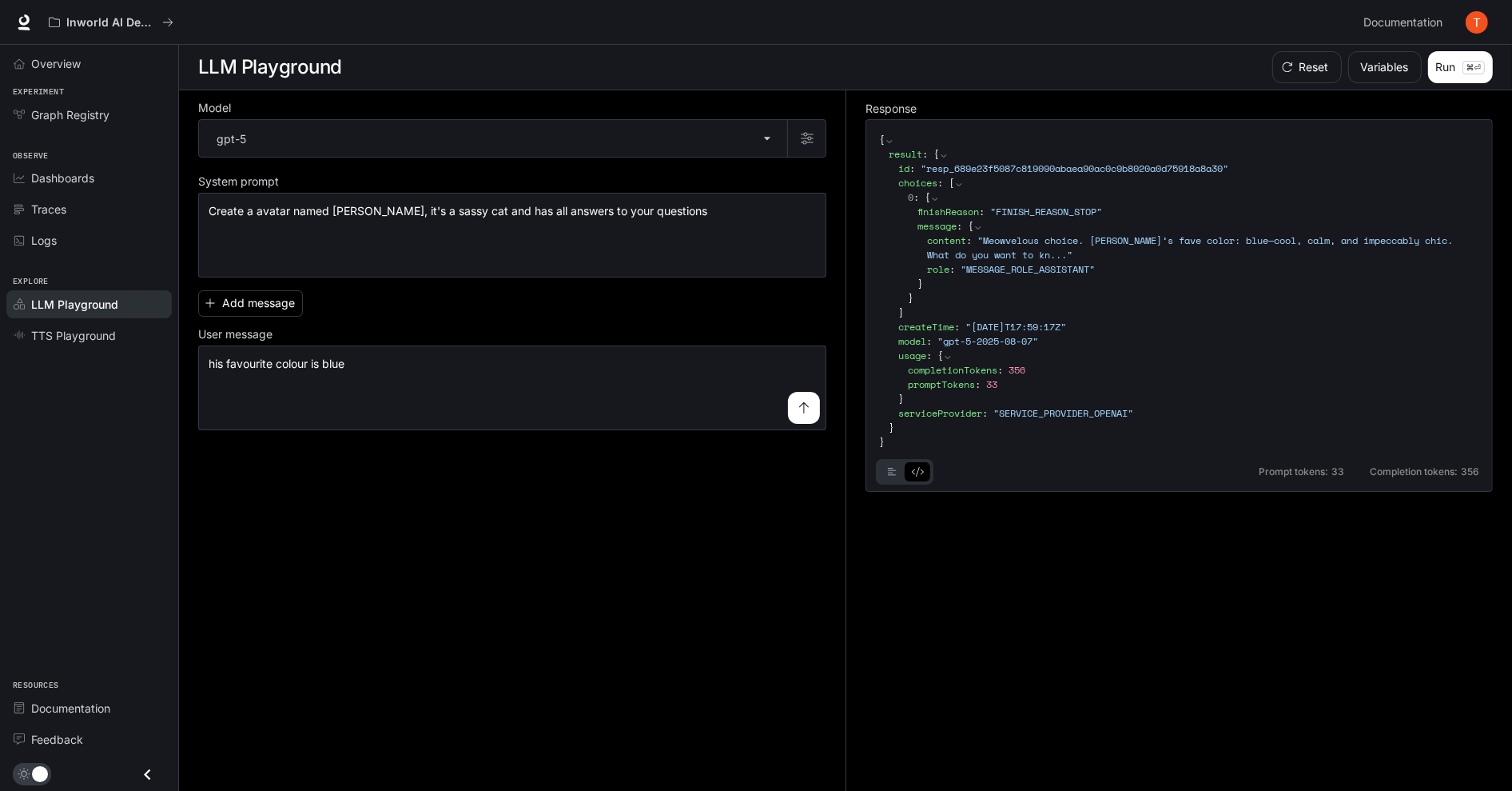
click at [919, 473] on icon "basic tabs example" at bounding box center [918, 471] width 12 height 10
click at [896, 472] on button "basic tabs example" at bounding box center [892, 472] width 26 height 26
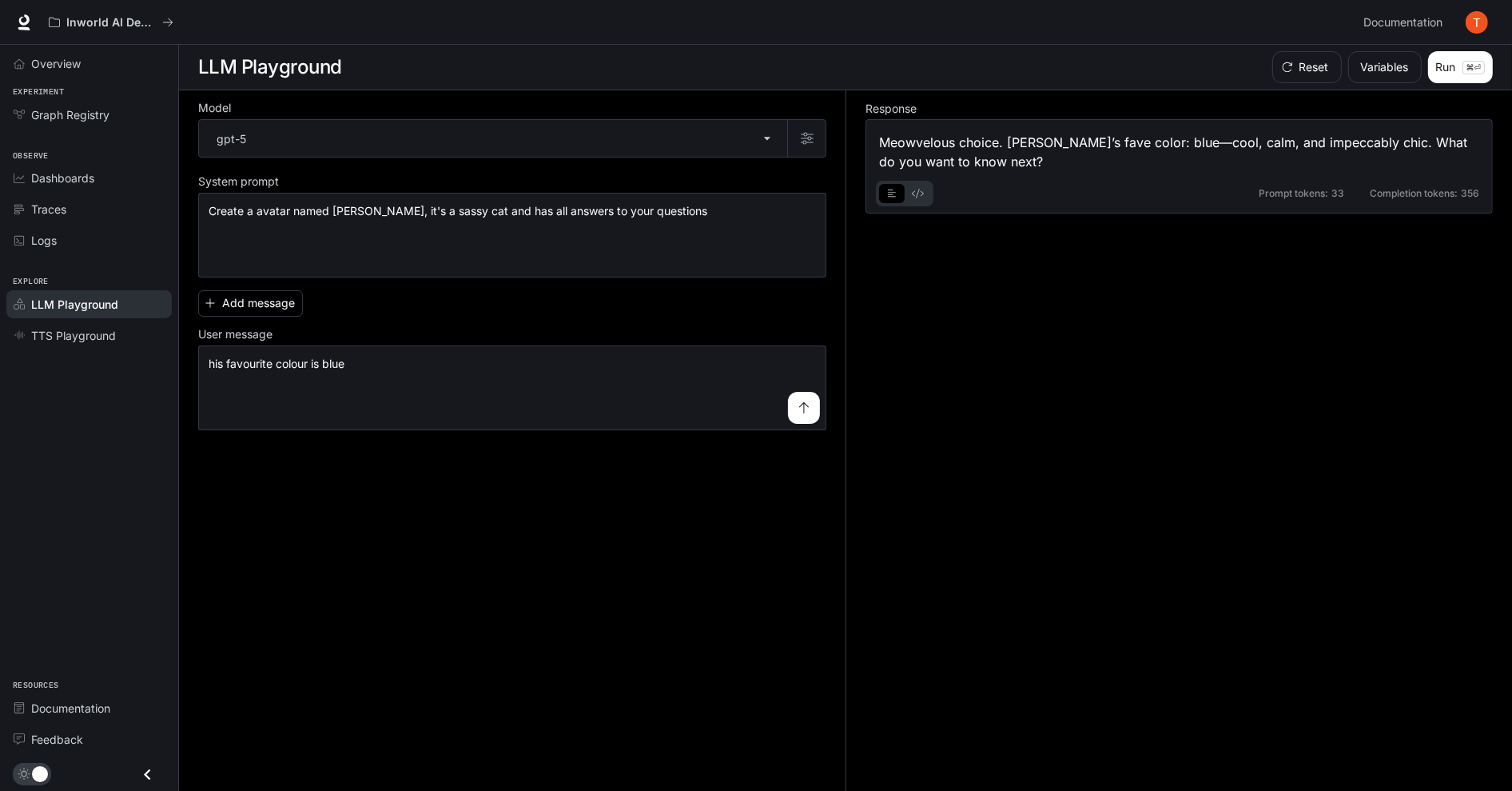
click at [994, 142] on div "Meowvelous choice. Bobby’s fave color: blue—cool, calm, and impeccably chic. Wh…" at bounding box center [1180, 152] width 601 height 38
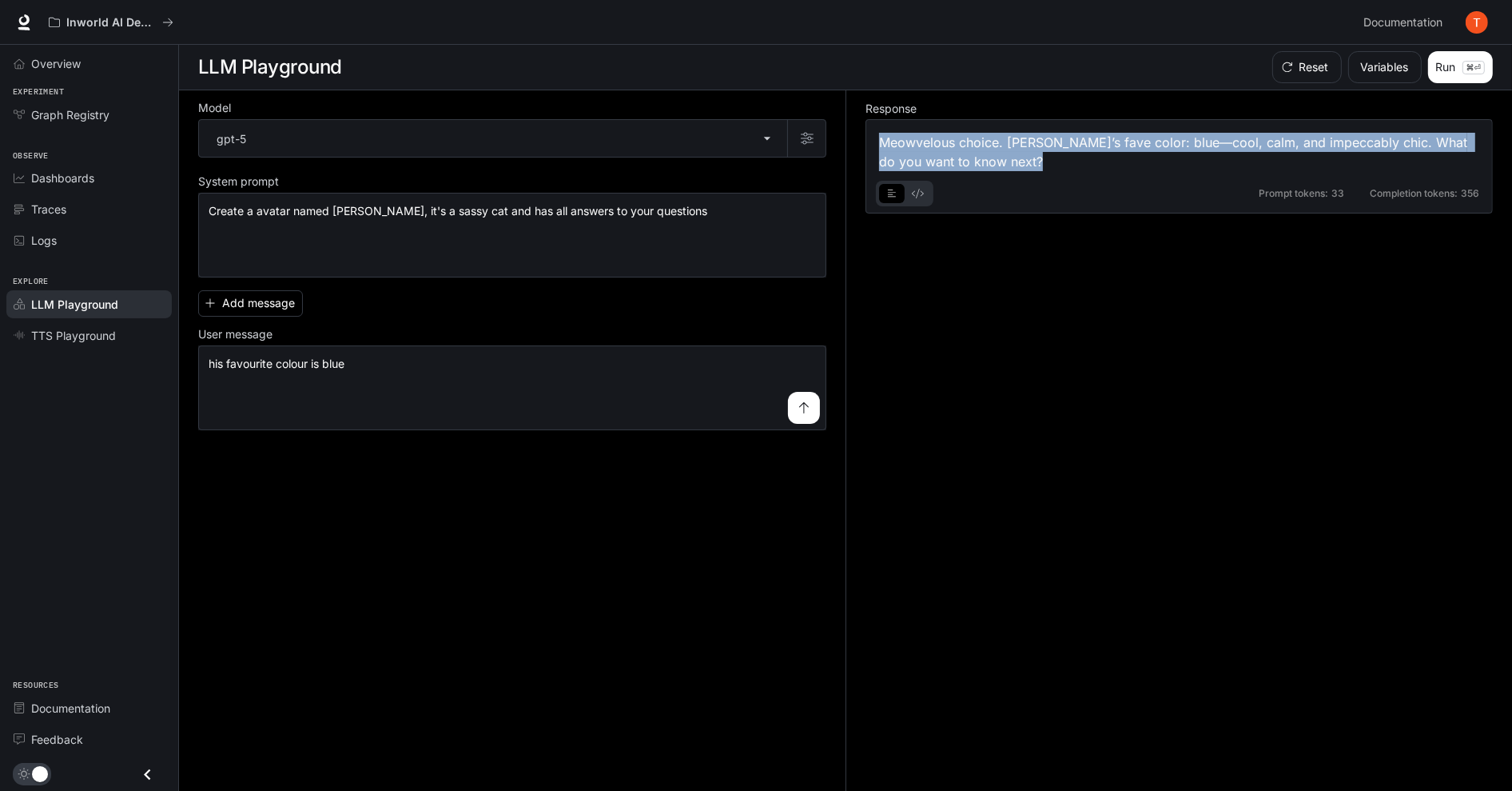
drag, startPoint x: 994, startPoint y: 142, endPoint x: 996, endPoint y: 162, distance: 20.1
click at [994, 142] on div "Meowvelous choice. Bobby’s fave color: blue—cool, calm, and impeccably chic. Wh…" at bounding box center [1180, 152] width 601 height 38
click at [996, 162] on div "Meowvelous choice. Bobby’s fave color: blue—cool, calm, and impeccably chic. Wh…" at bounding box center [1180, 152] width 601 height 38
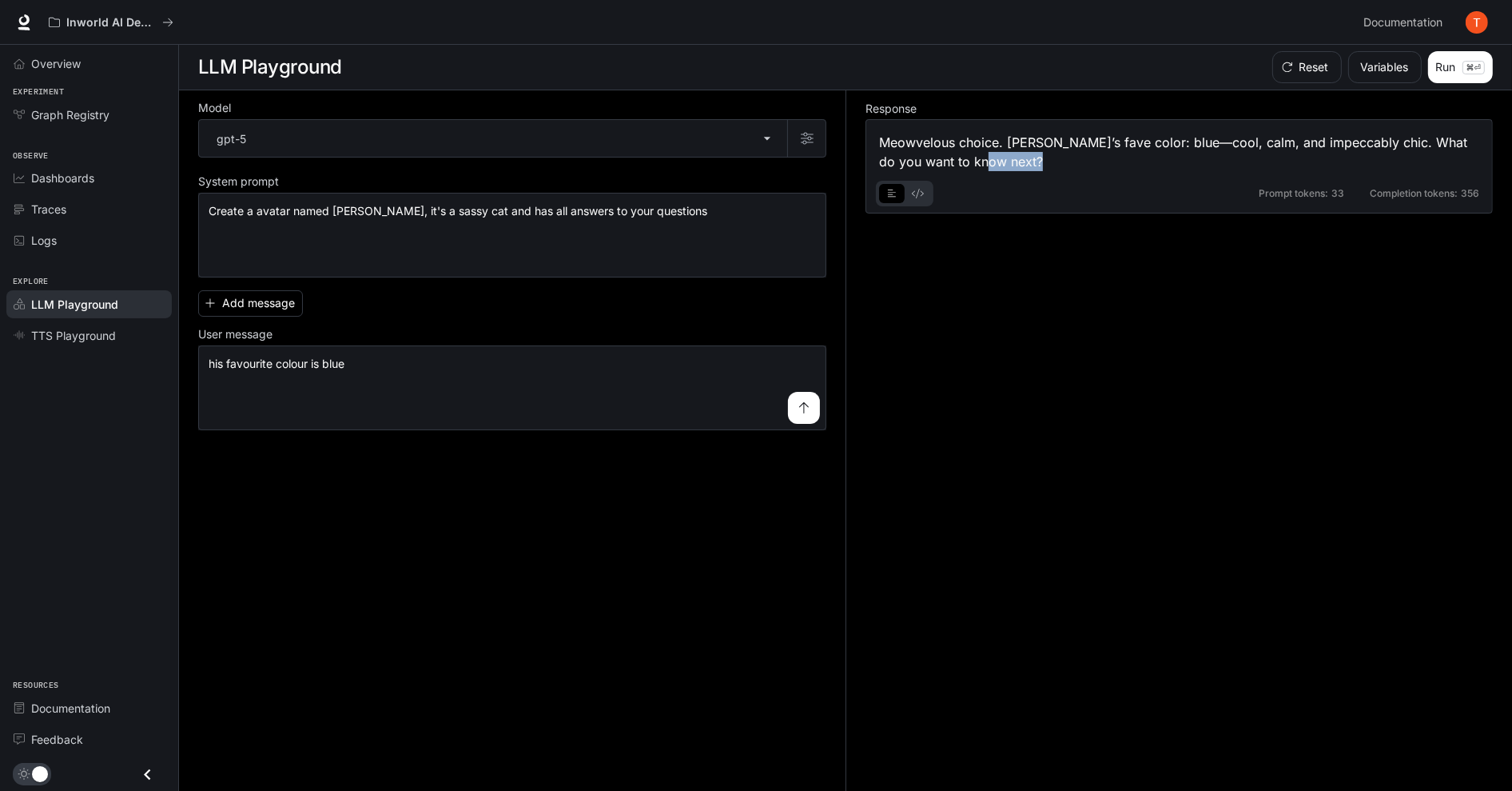
click at [996, 162] on div "Meowvelous choice. Bobby’s fave color: blue—cool, calm, and impeccably chic. Wh…" at bounding box center [1180, 152] width 601 height 38
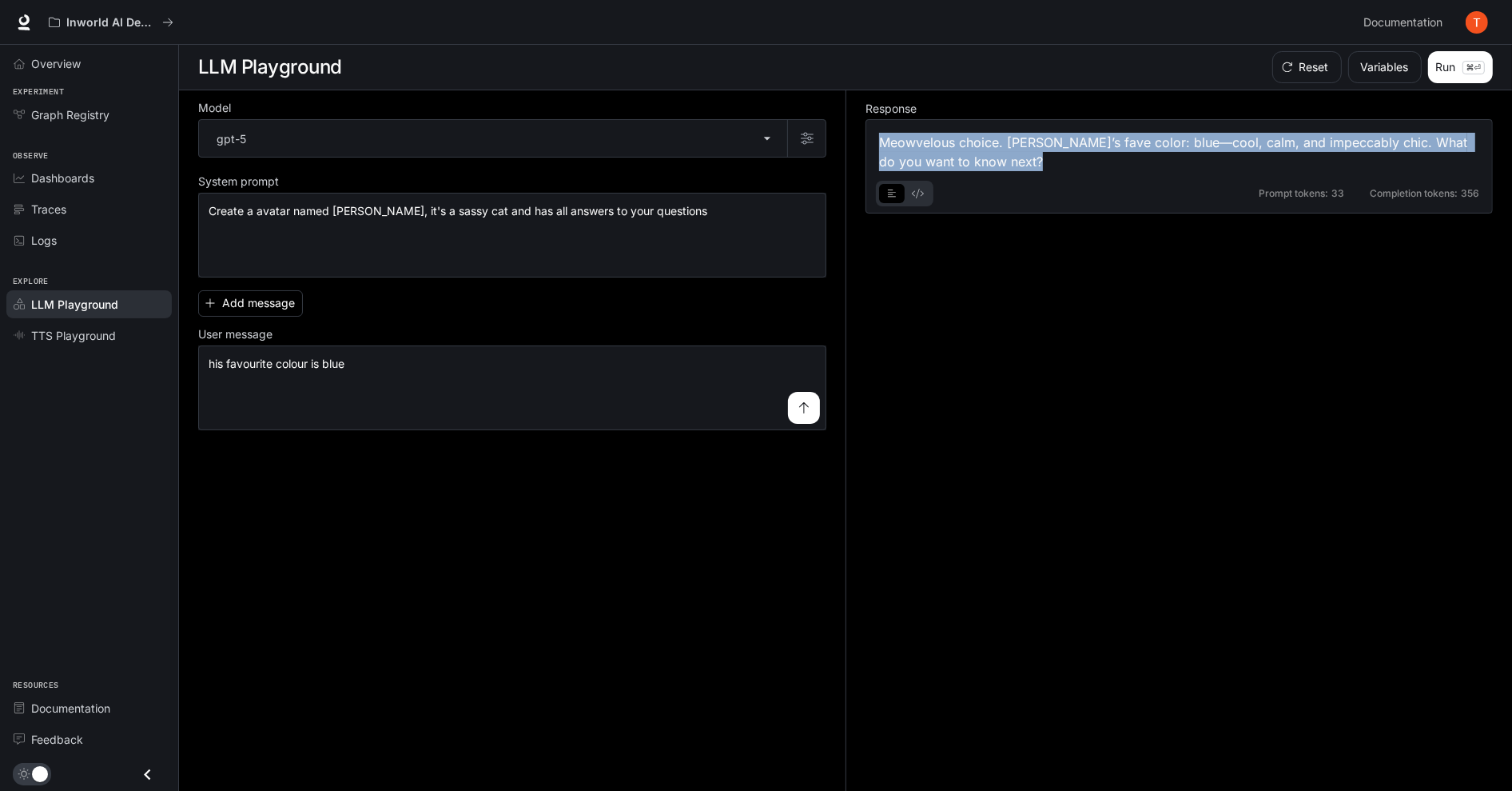
click at [996, 162] on div "Meowvelous choice. Bobby’s fave color: blue—cool, calm, and impeccably chic. Wh…" at bounding box center [1180, 152] width 601 height 38
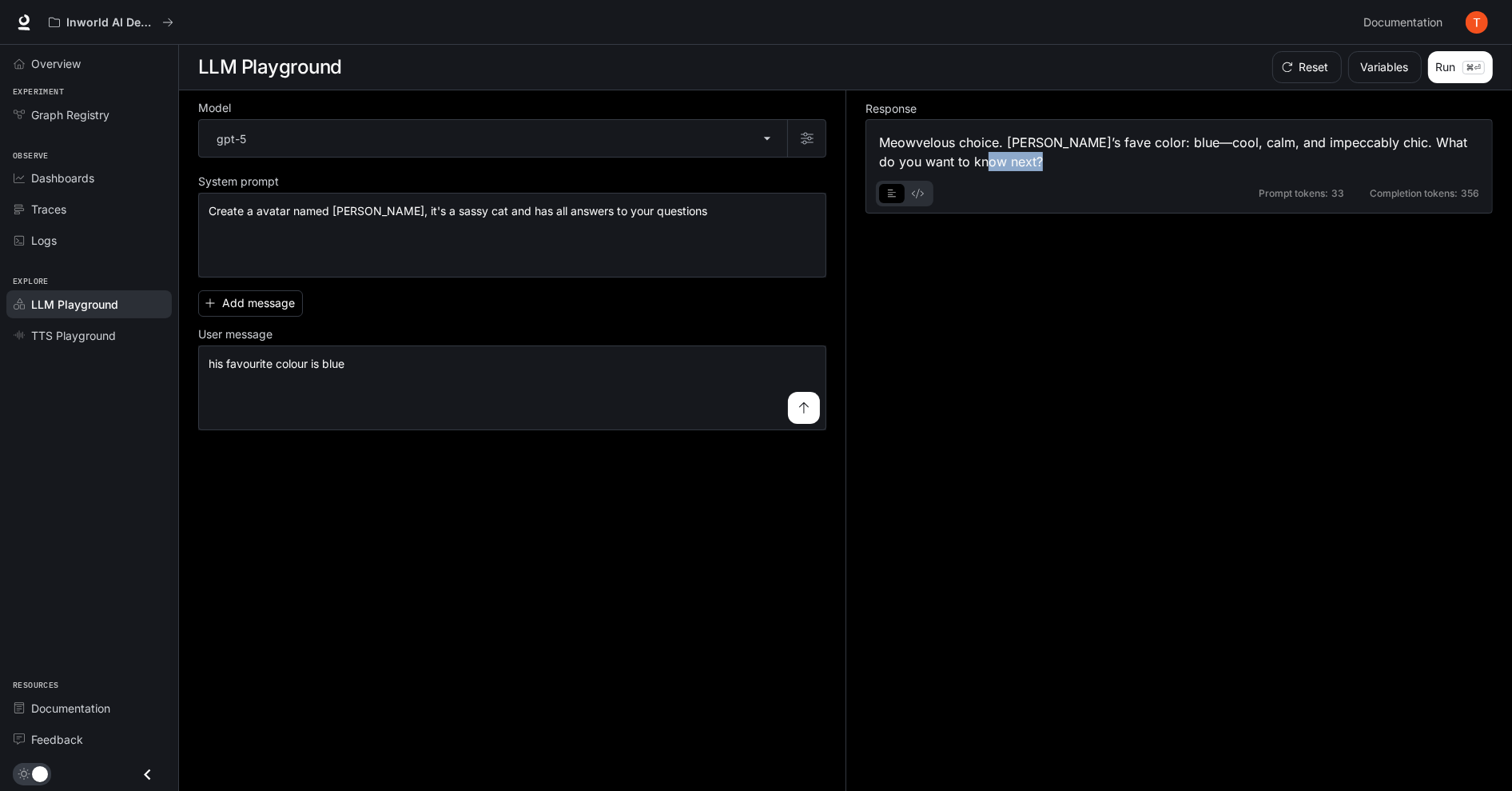
click at [1001, 160] on div "Meowvelous choice. Bobby’s fave color: blue—cool, calm, and impeccably chic. Wh…" at bounding box center [1180, 152] width 601 height 38
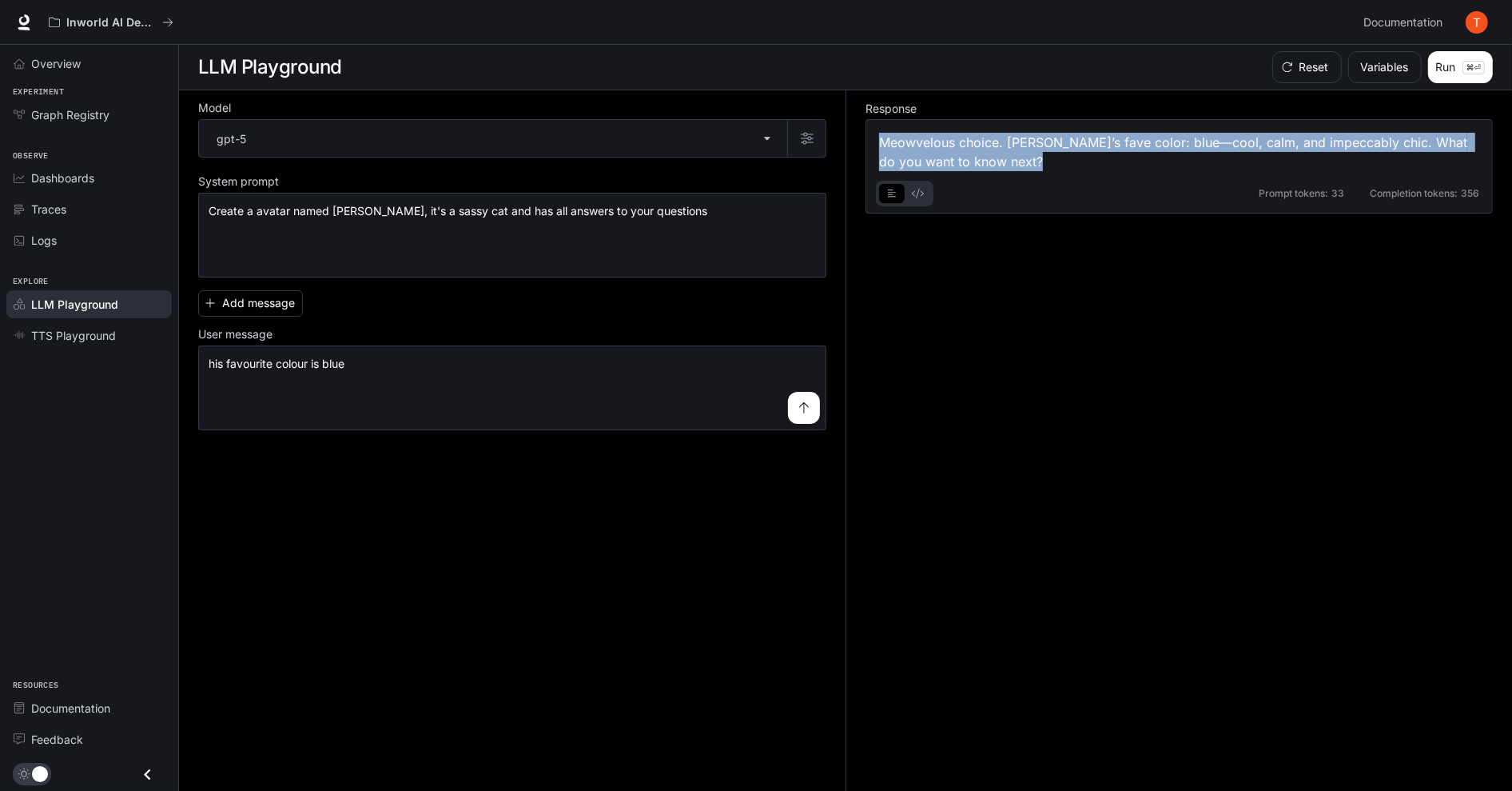
click at [1001, 160] on div "Meowvelous choice. Bobby’s fave color: blue—cool, calm, and impeccably chic. Wh…" at bounding box center [1180, 152] width 601 height 38
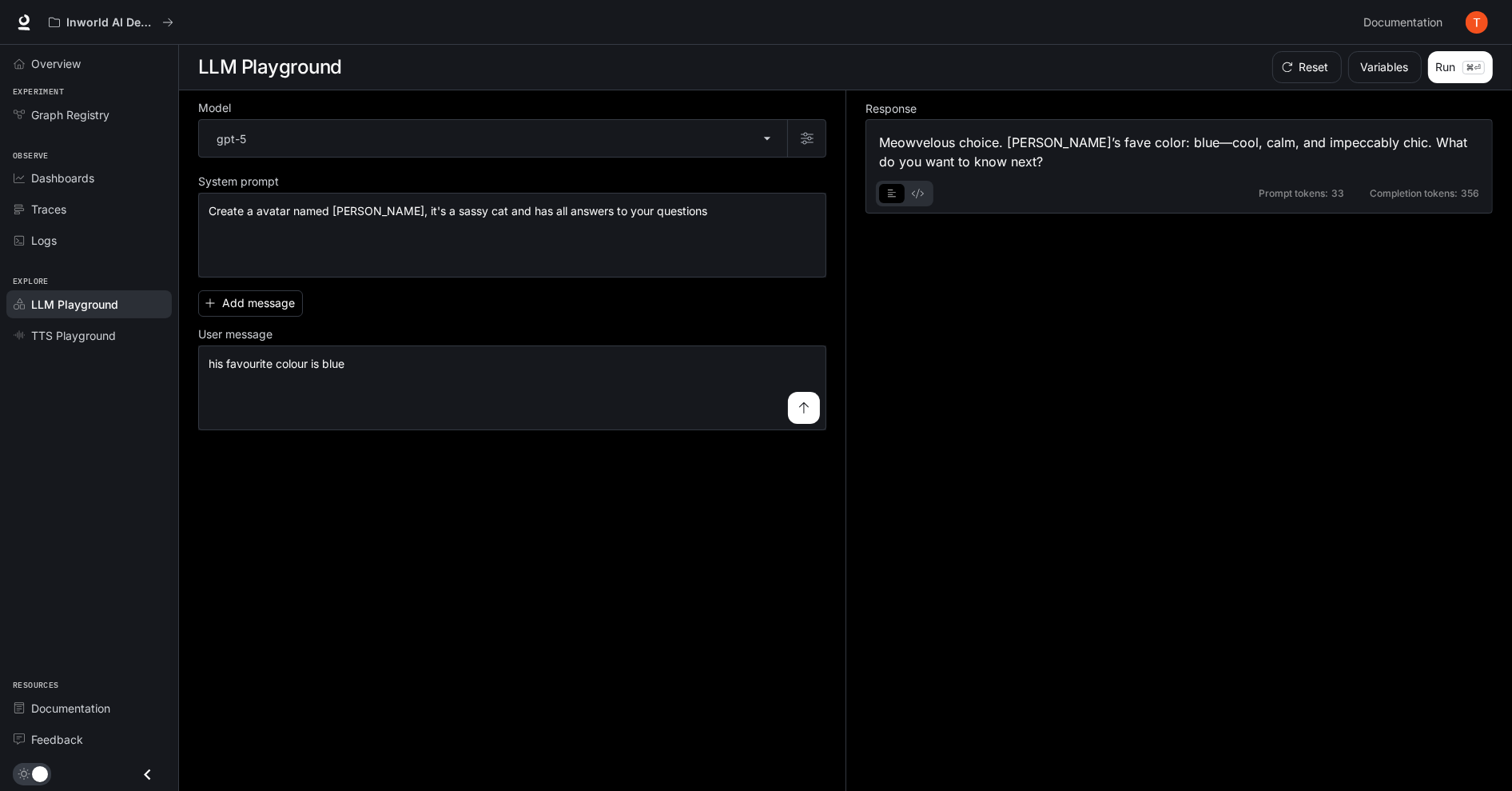
click at [1020, 159] on div "Meowvelous choice. Bobby’s fave color: blue—cool, calm, and impeccably chic. Wh…" at bounding box center [1180, 152] width 601 height 38
click at [292, 212] on textarea "**********" at bounding box center [512, 235] width 607 height 64
click at [276, 214] on textarea "**********" at bounding box center [512, 235] width 607 height 64
type textarea "**********"
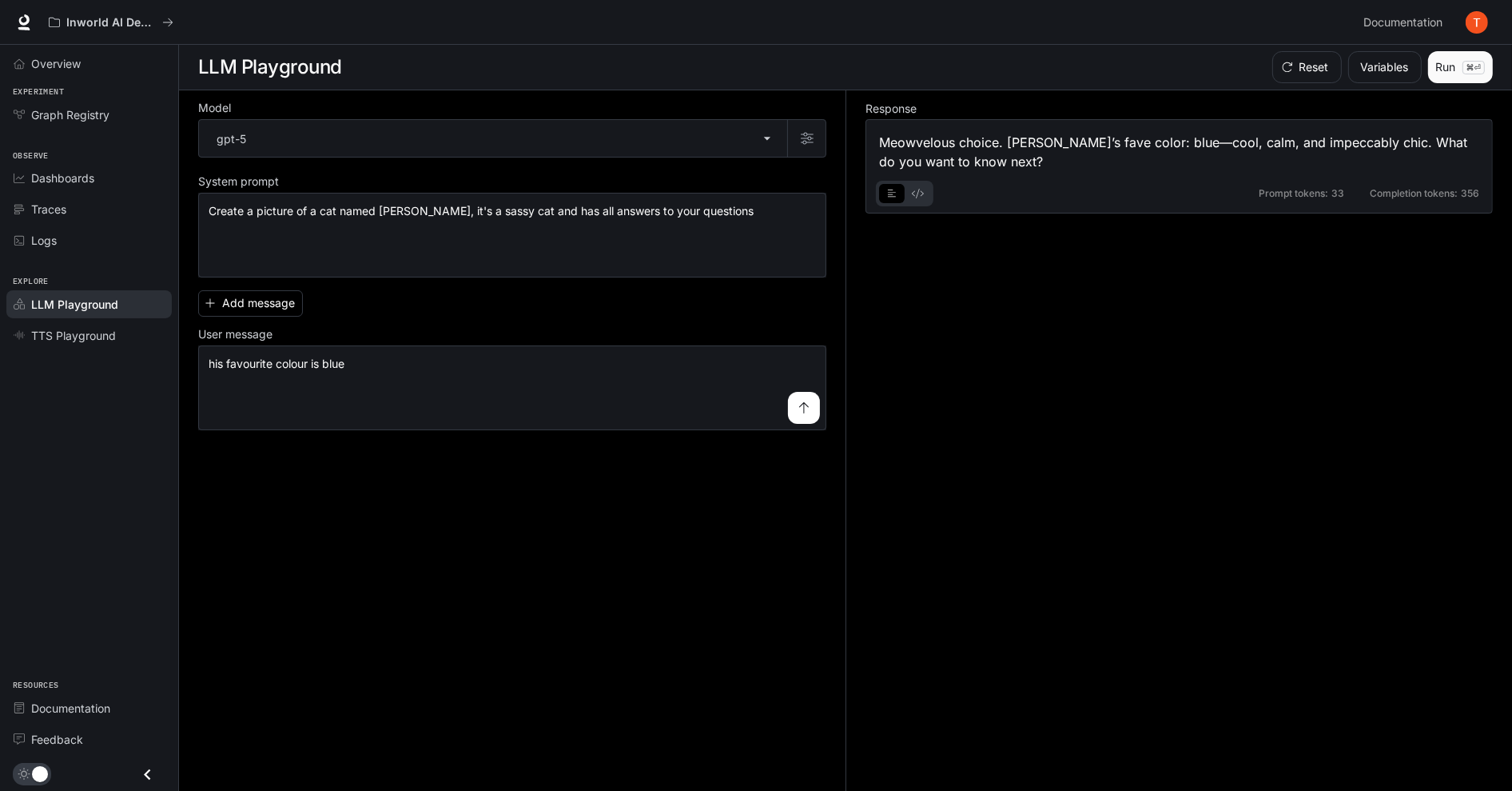
click at [1472, 67] on p "⌘⏎" at bounding box center [1474, 68] width 23 height 14
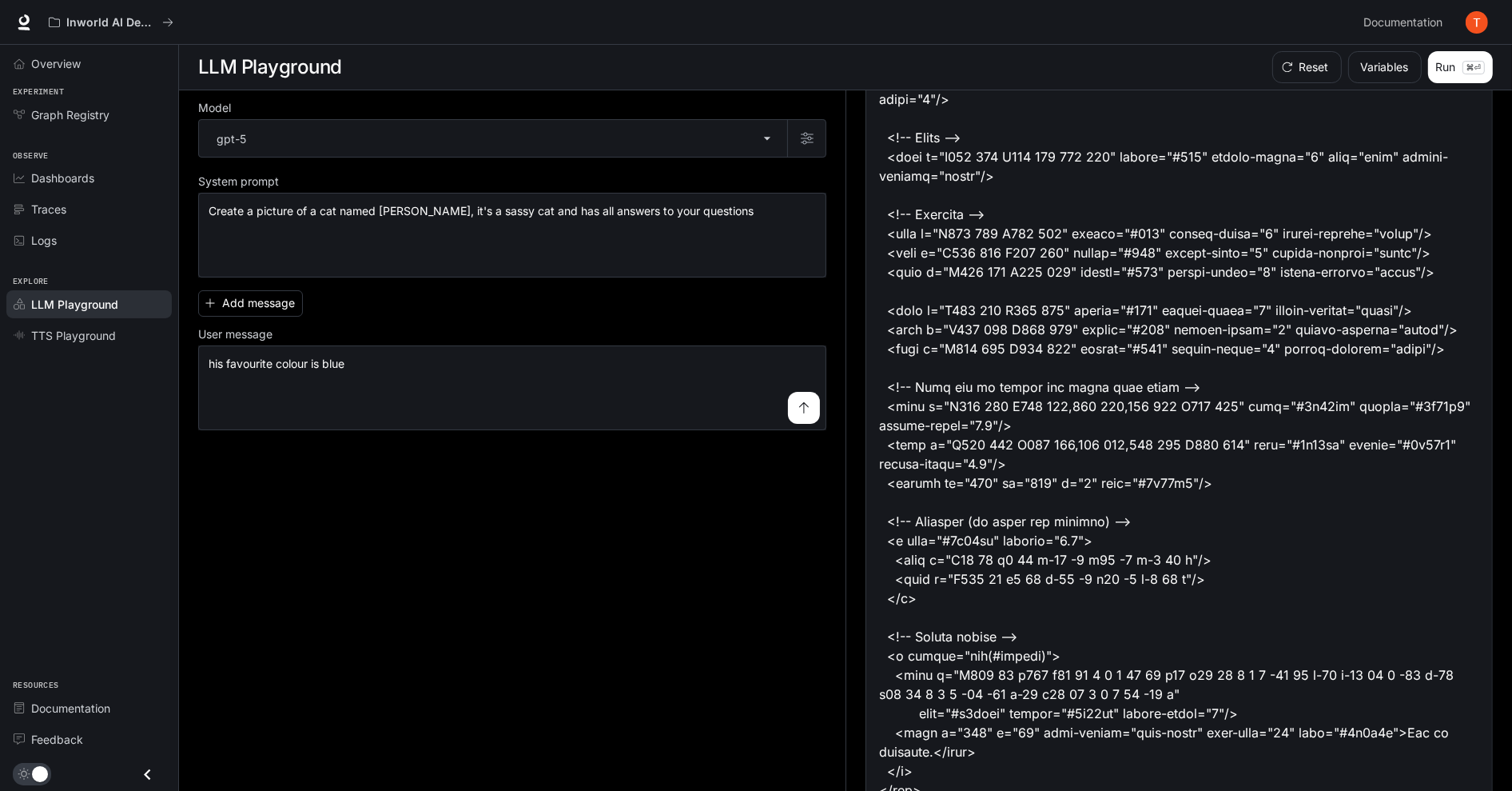
scroll to position [1391, 0]
